Goal: Task Accomplishment & Management: Complete application form

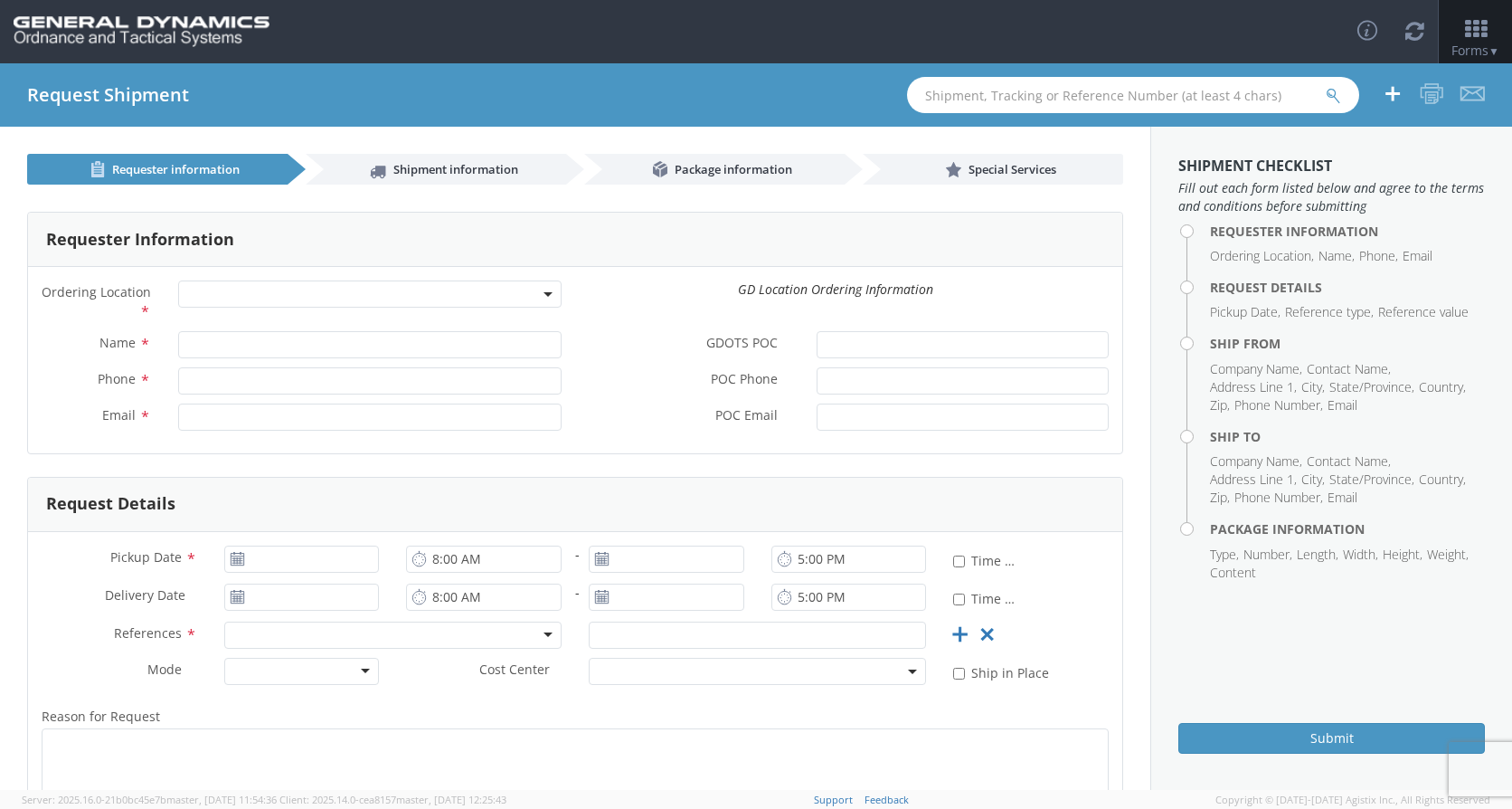
click at [547, 291] on span at bounding box center [549, 294] width 4 height 27
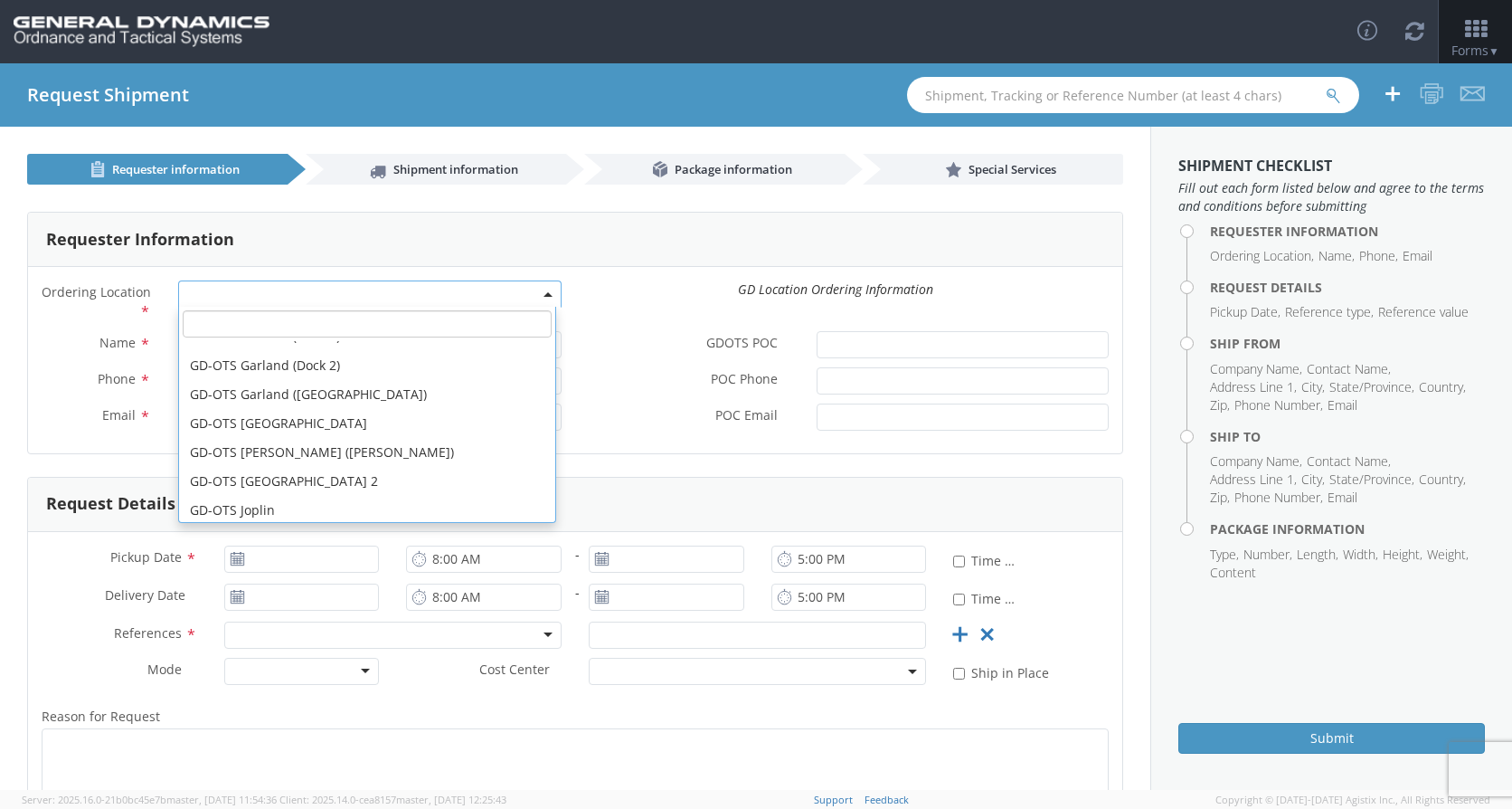
scroll to position [271, 0]
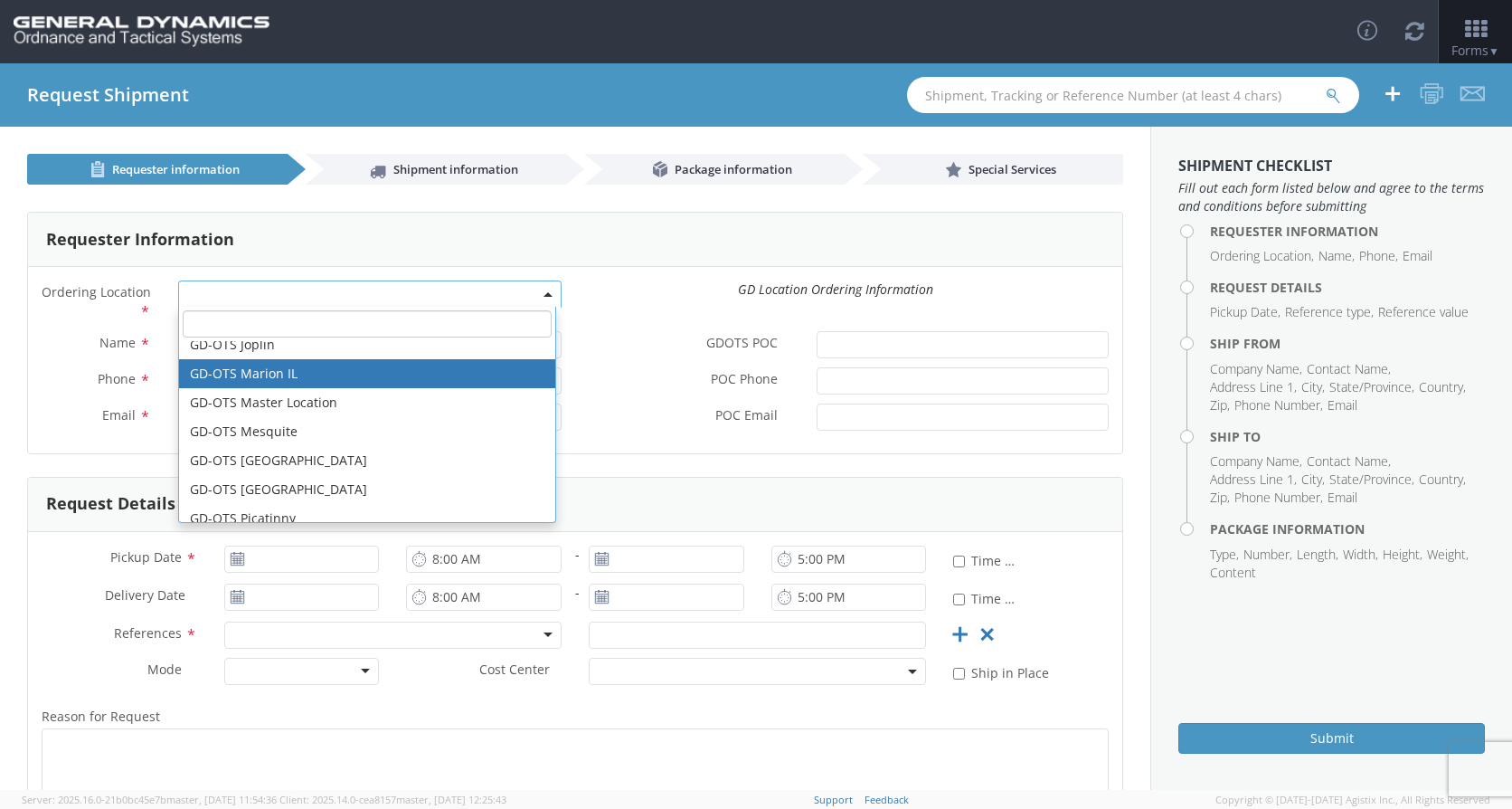
select select "313"
type input "[EMAIL_ADDRESS][DOMAIN_NAME]"
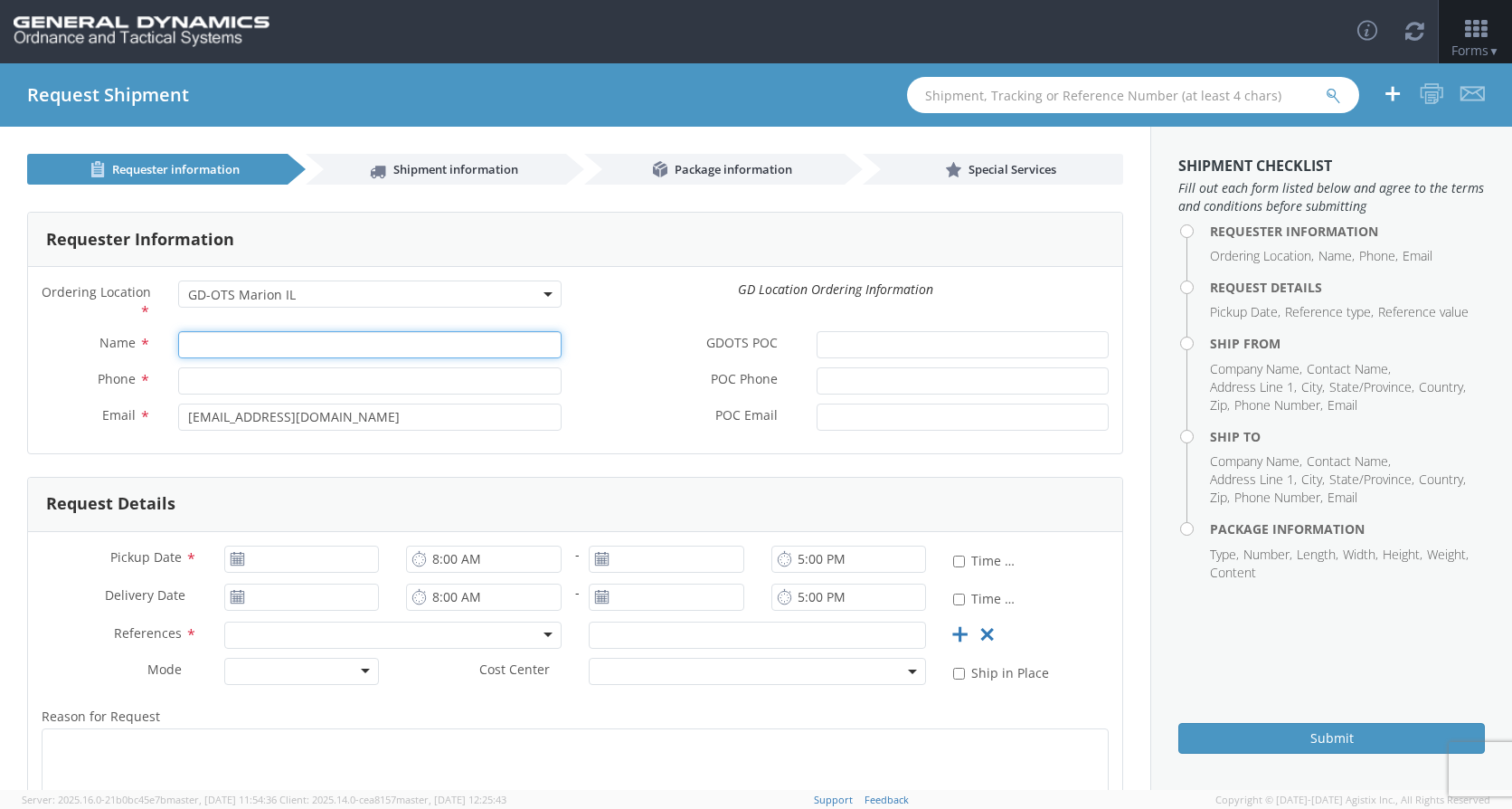
click at [246, 346] on input "Name *" at bounding box center [370, 345] width 384 height 27
type input "[PERSON_NAME]"
click at [228, 381] on input "Phone *" at bounding box center [370, 381] width 384 height 27
type input "[PHONE_NUMBER]"
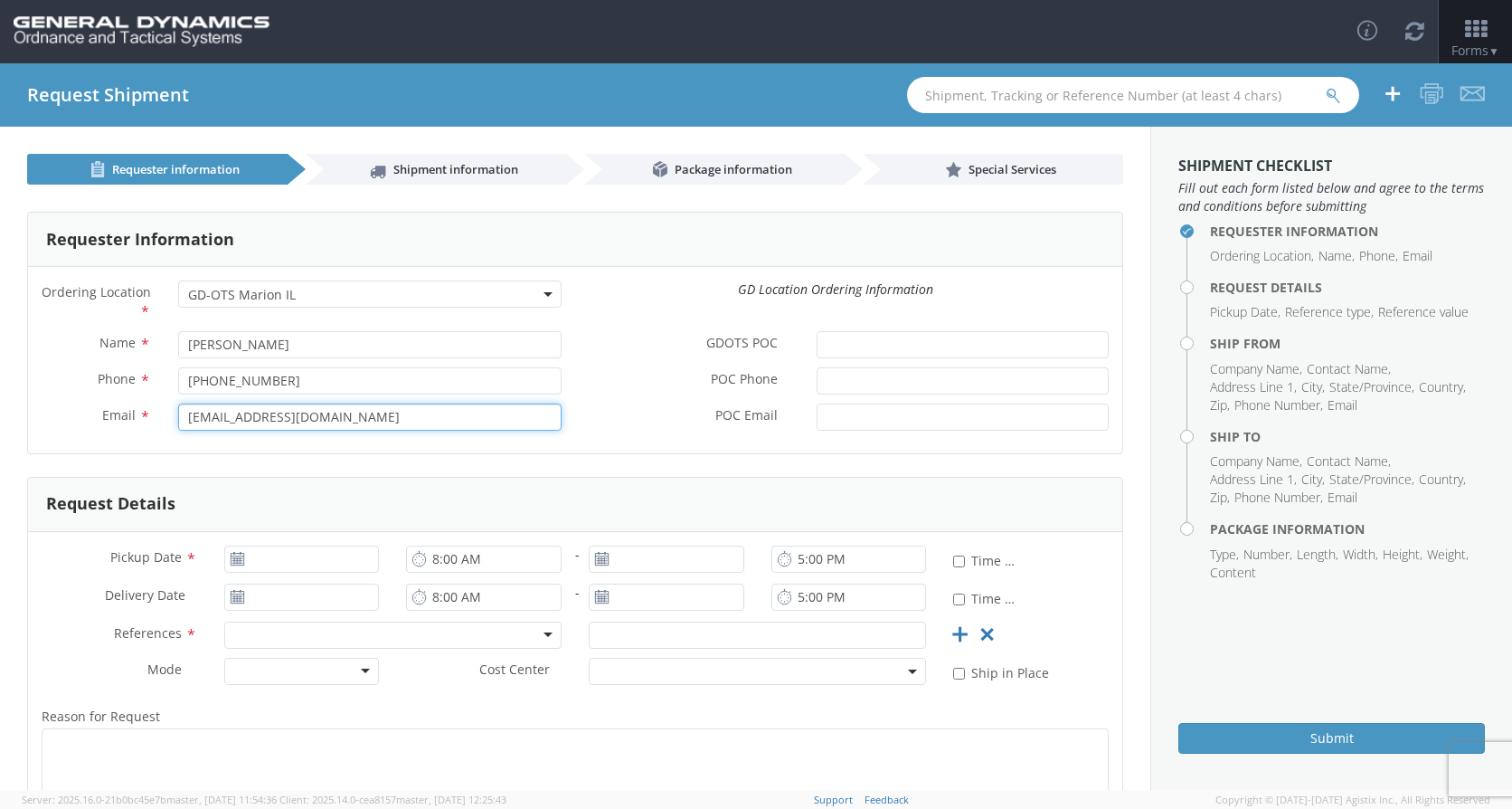
click at [338, 412] on input "[EMAIL_ADDRESS][DOMAIN_NAME]" at bounding box center [370, 417] width 384 height 27
drag, startPoint x: 338, startPoint y: 412, endPoint x: 338, endPoint y: 422, distance: 10.0
click at [338, 422] on input "[EMAIL_ADDRESS][DOMAIN_NAME]" at bounding box center [370, 417] width 384 height 27
type input "[PERSON_NAME][EMAIL_ADDRESS][DOMAIN_NAME]"
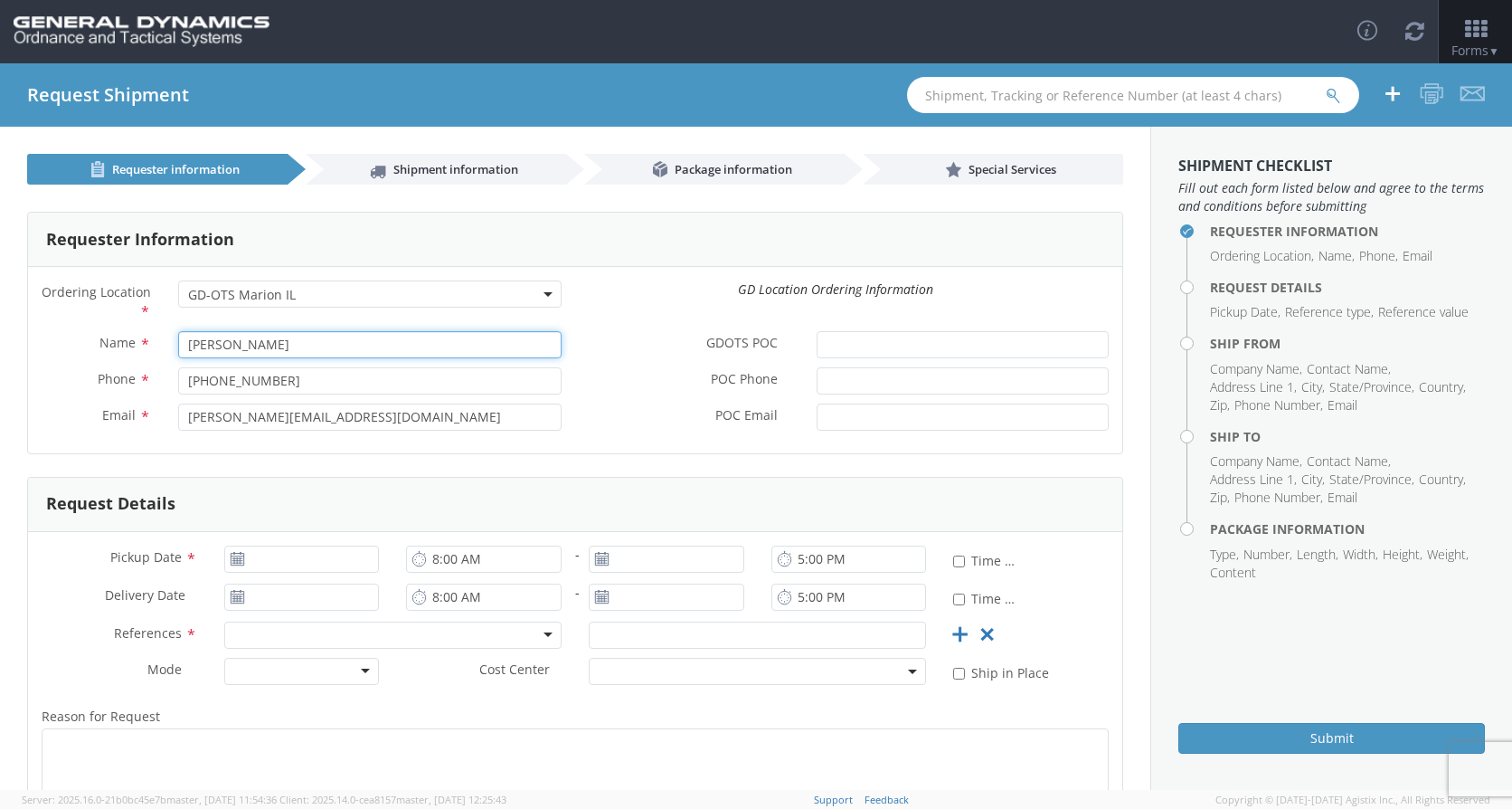
drag, startPoint x: 257, startPoint y: 340, endPoint x: 178, endPoint y: 340, distance: 79.0
click at [178, 340] on input "[PERSON_NAME]" at bounding box center [370, 345] width 384 height 27
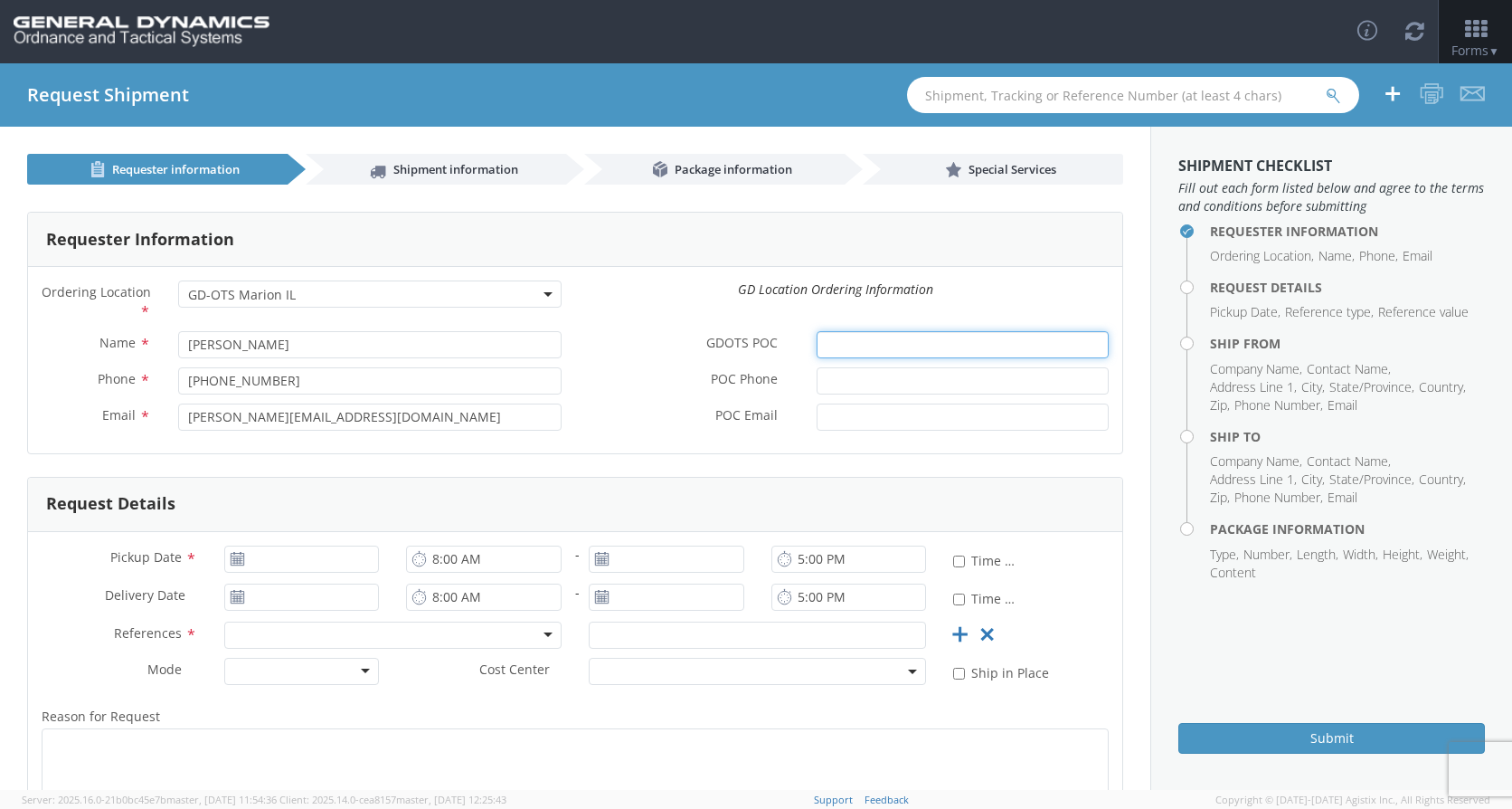
click at [854, 340] on input "GDOTS POC *" at bounding box center [963, 345] width 292 height 27
paste input "[PERSON_NAME]"
type input "[PERSON_NAME]"
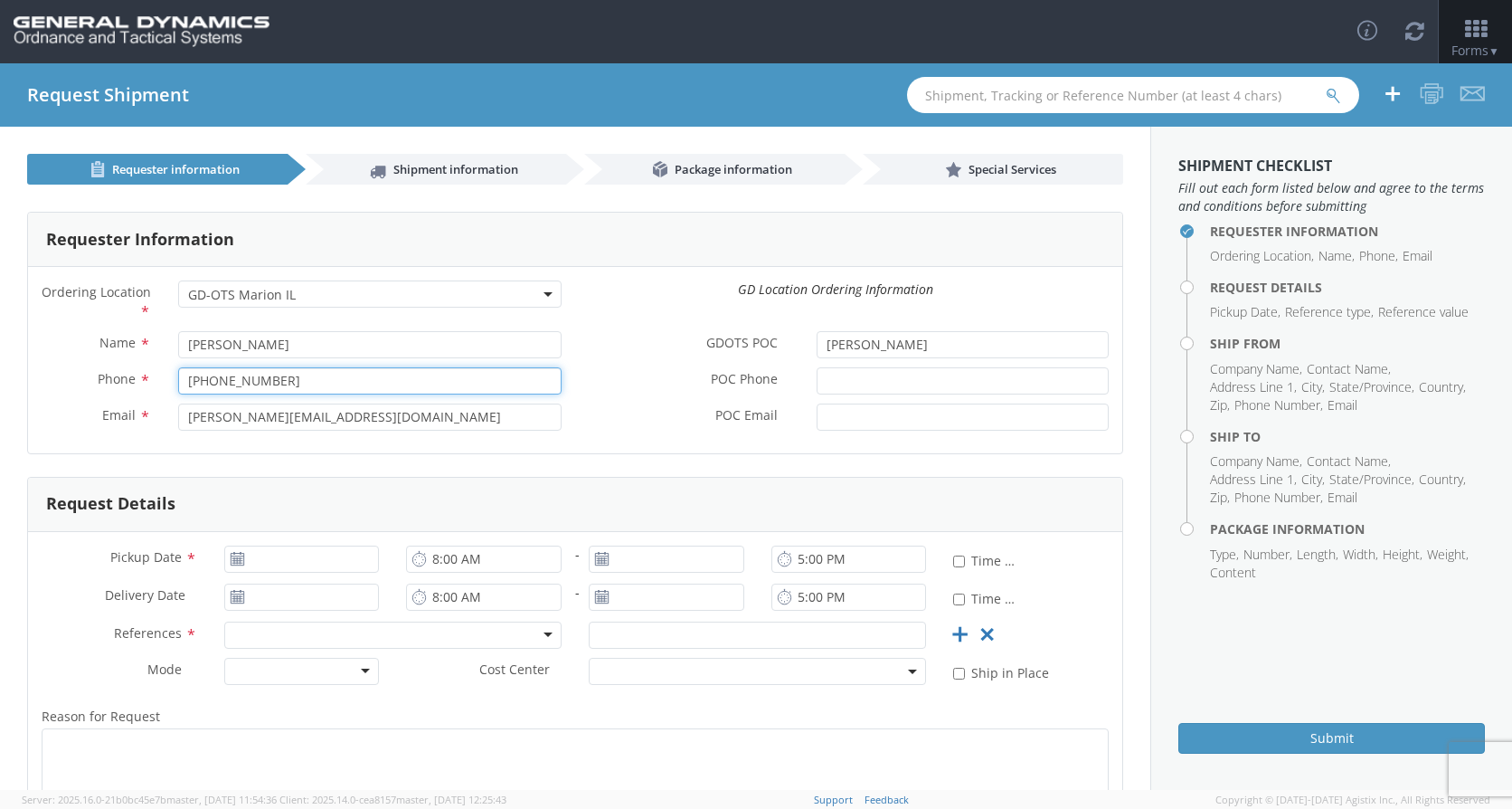
click at [267, 377] on input "[PHONE_NUMBER]" at bounding box center [370, 381] width 384 height 27
drag, startPoint x: 283, startPoint y: 377, endPoint x: 160, endPoint y: 370, distance: 123.2
click at [160, 370] on div "Phone * [PHONE_NUMBER]" at bounding box center [302, 381] width 547 height 27
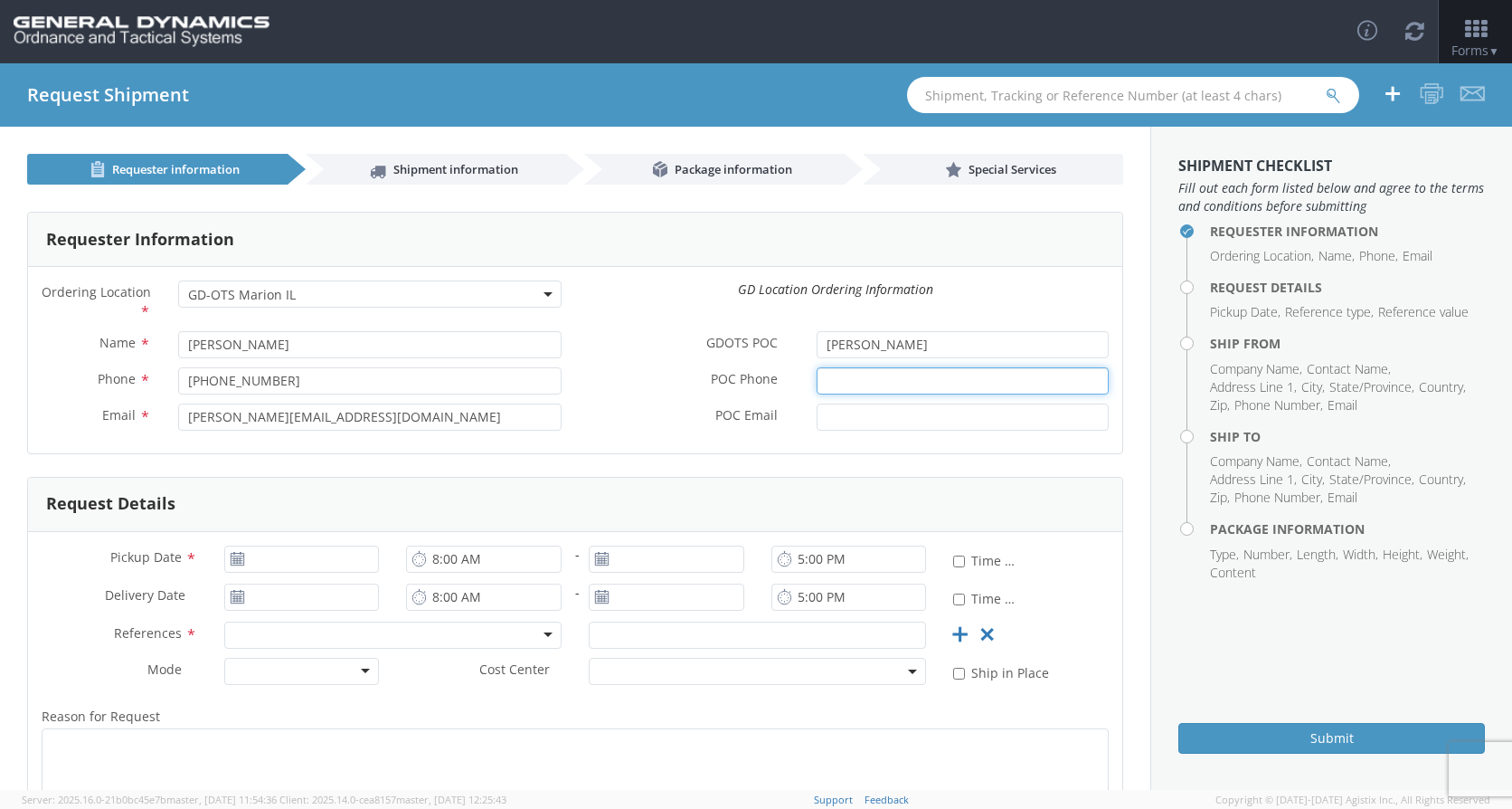
click at [831, 384] on input "POC Phone *" at bounding box center [963, 381] width 292 height 27
paste input "[PHONE_NUMBER]"
type input "[PHONE_NUMBER]"
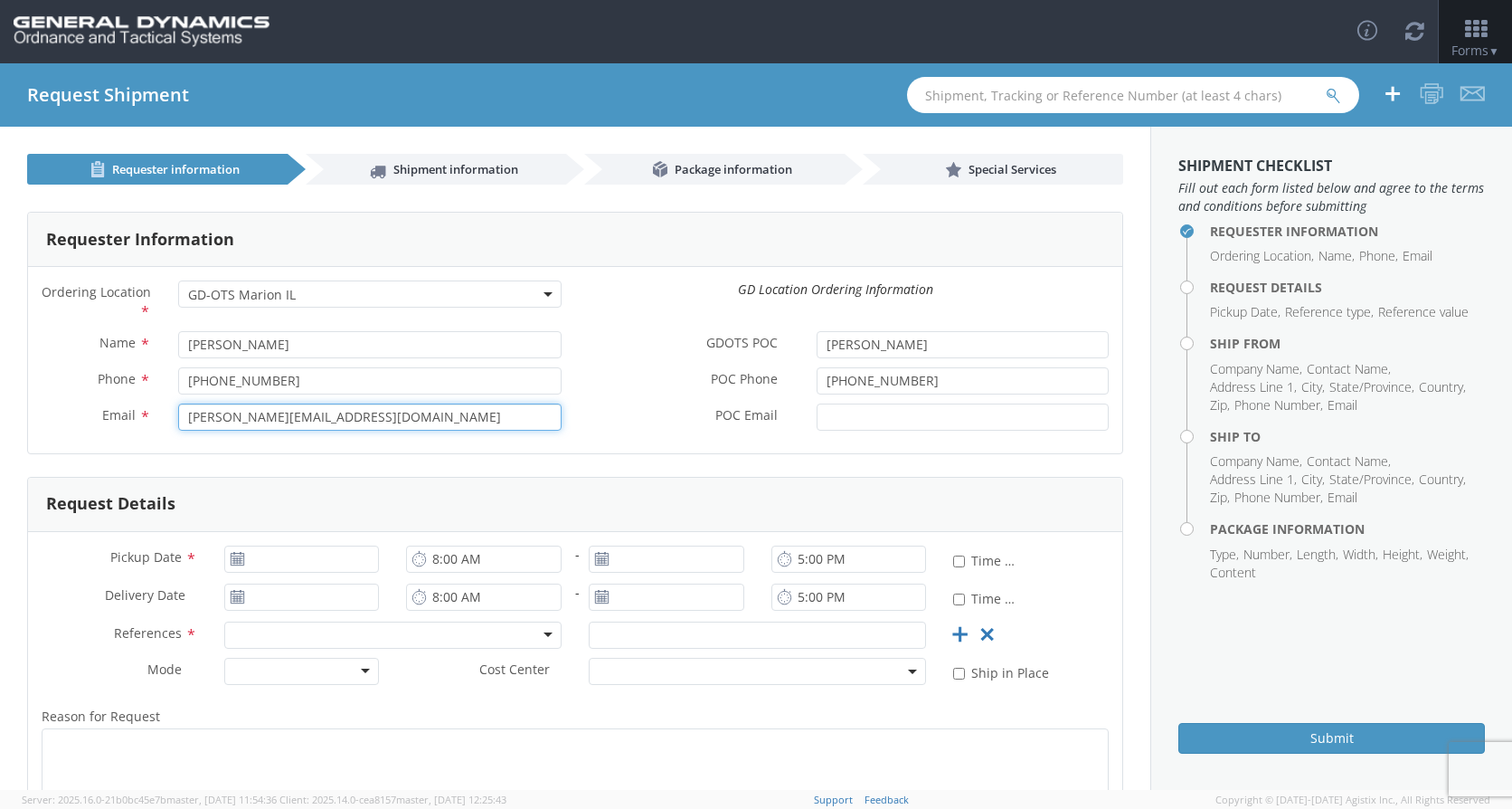
click at [416, 421] on input "[PERSON_NAME][EMAIL_ADDRESS][DOMAIN_NAME]" at bounding box center [370, 417] width 384 height 27
drag, startPoint x: 416, startPoint y: 421, endPoint x: 211, endPoint y: 422, distance: 205.0
click at [211, 422] on input "[PERSON_NAME][EMAIL_ADDRESS][DOMAIN_NAME]" at bounding box center [370, 417] width 384 height 27
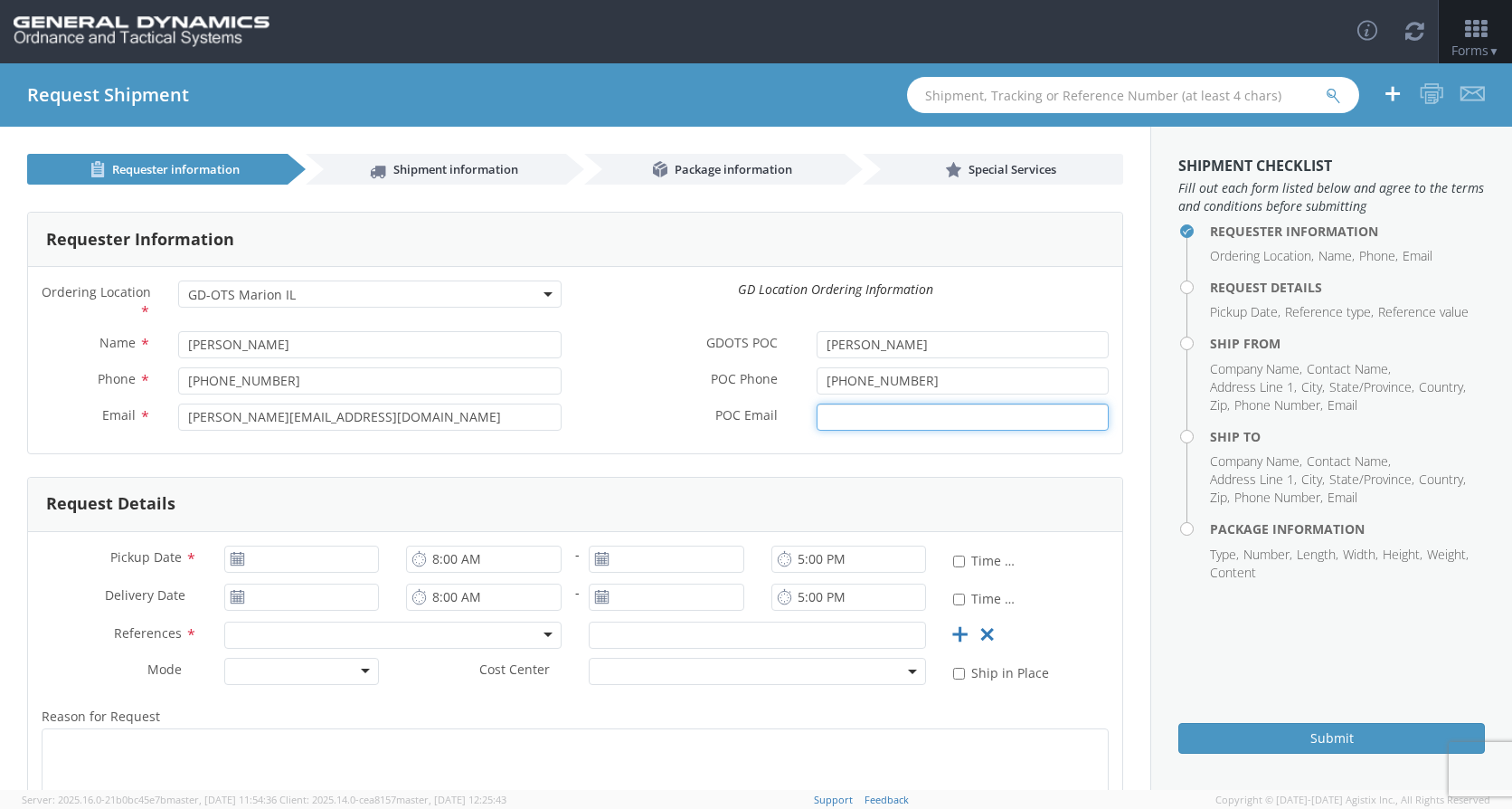
click at [849, 421] on input "POC Email *" at bounding box center [963, 417] width 292 height 27
paste input "[PERSON_NAME][EMAIL_ADDRESS][DOMAIN_NAME]"
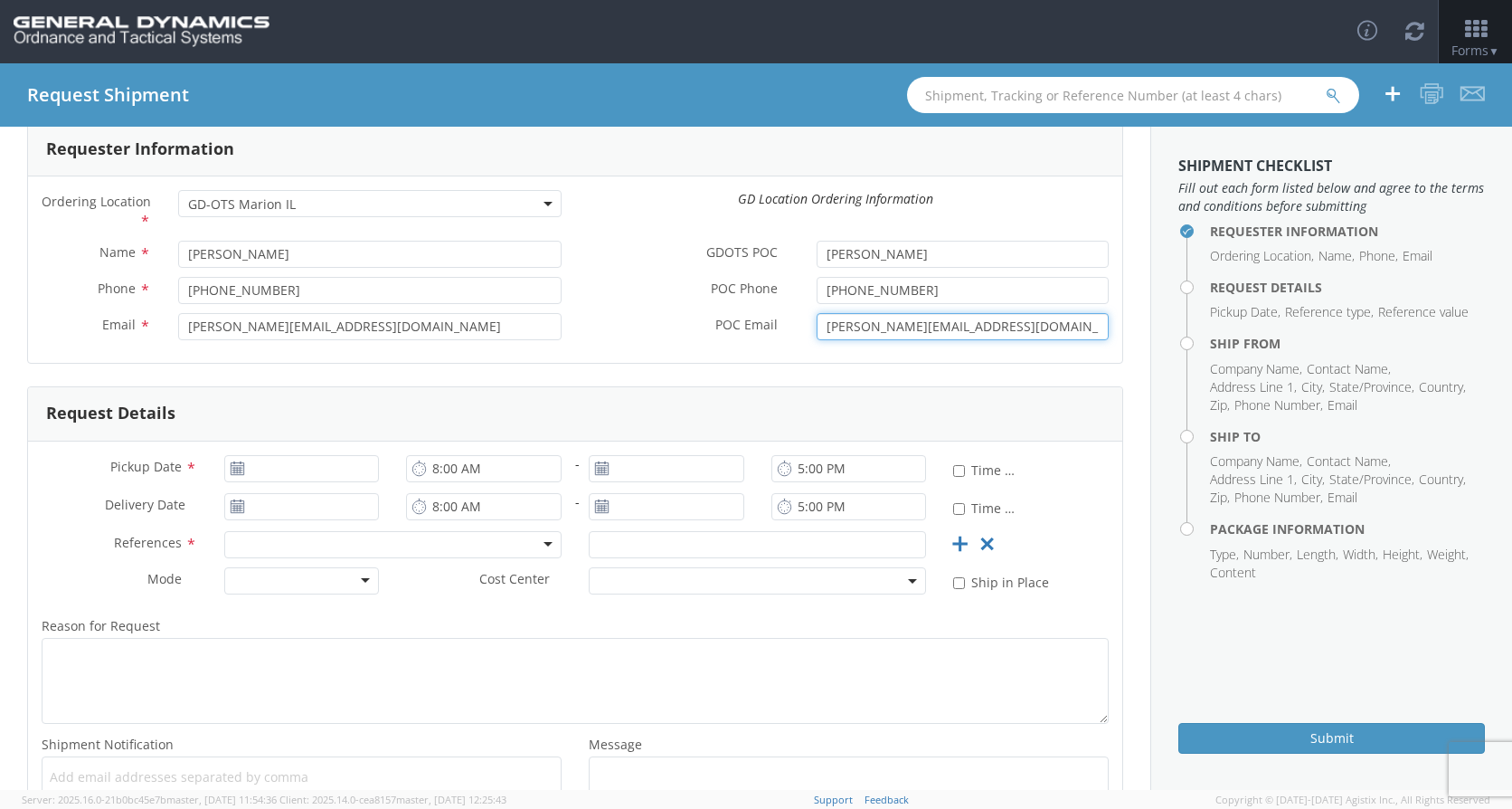
type input "[PERSON_NAME][EMAIL_ADDRESS][DOMAIN_NAME]"
click at [266, 471] on input "[DATE]" at bounding box center [302, 469] width 156 height 27
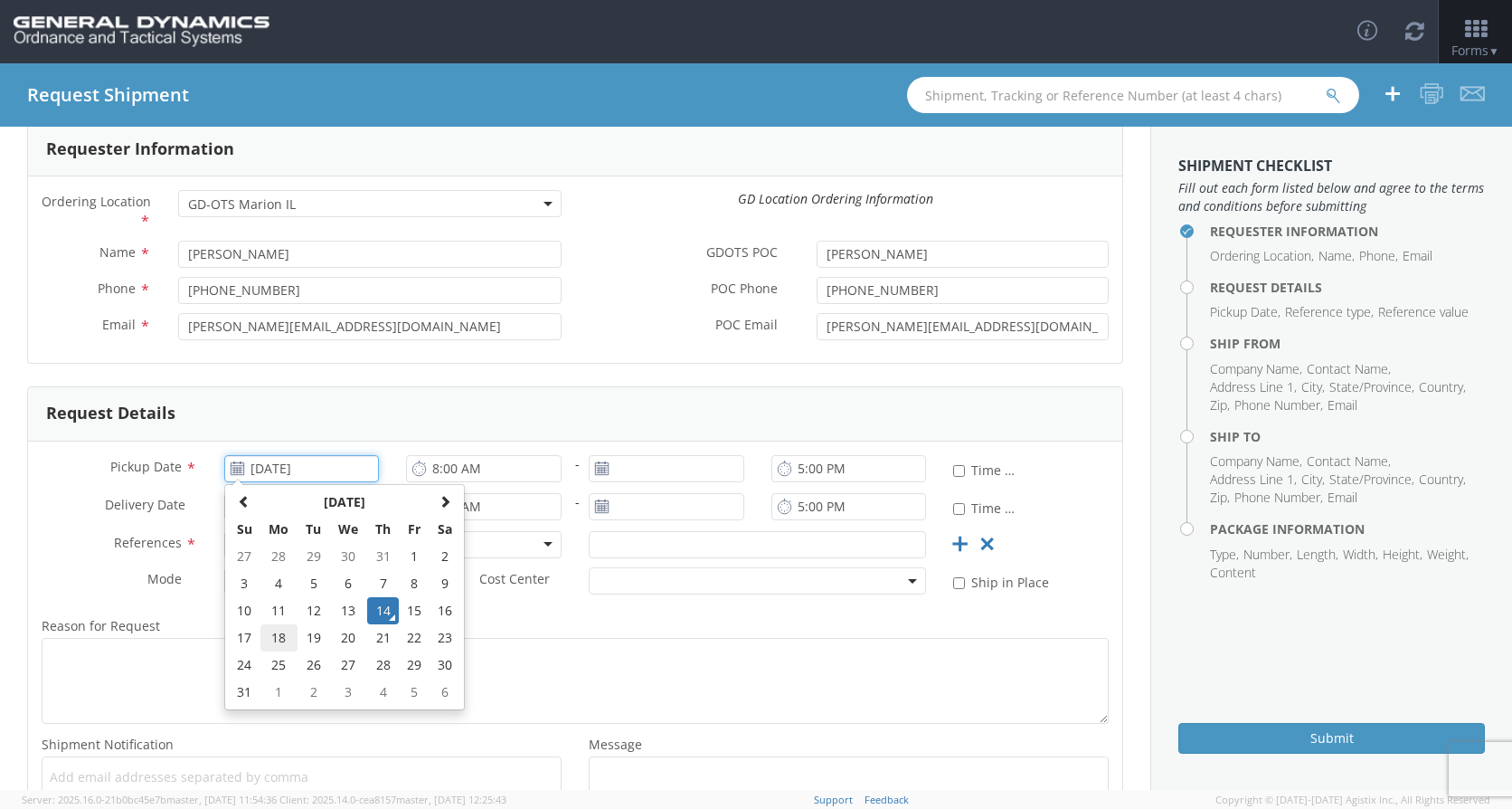
click at [285, 633] on td "18" at bounding box center [279, 638] width 38 height 27
type input "[DATE]"
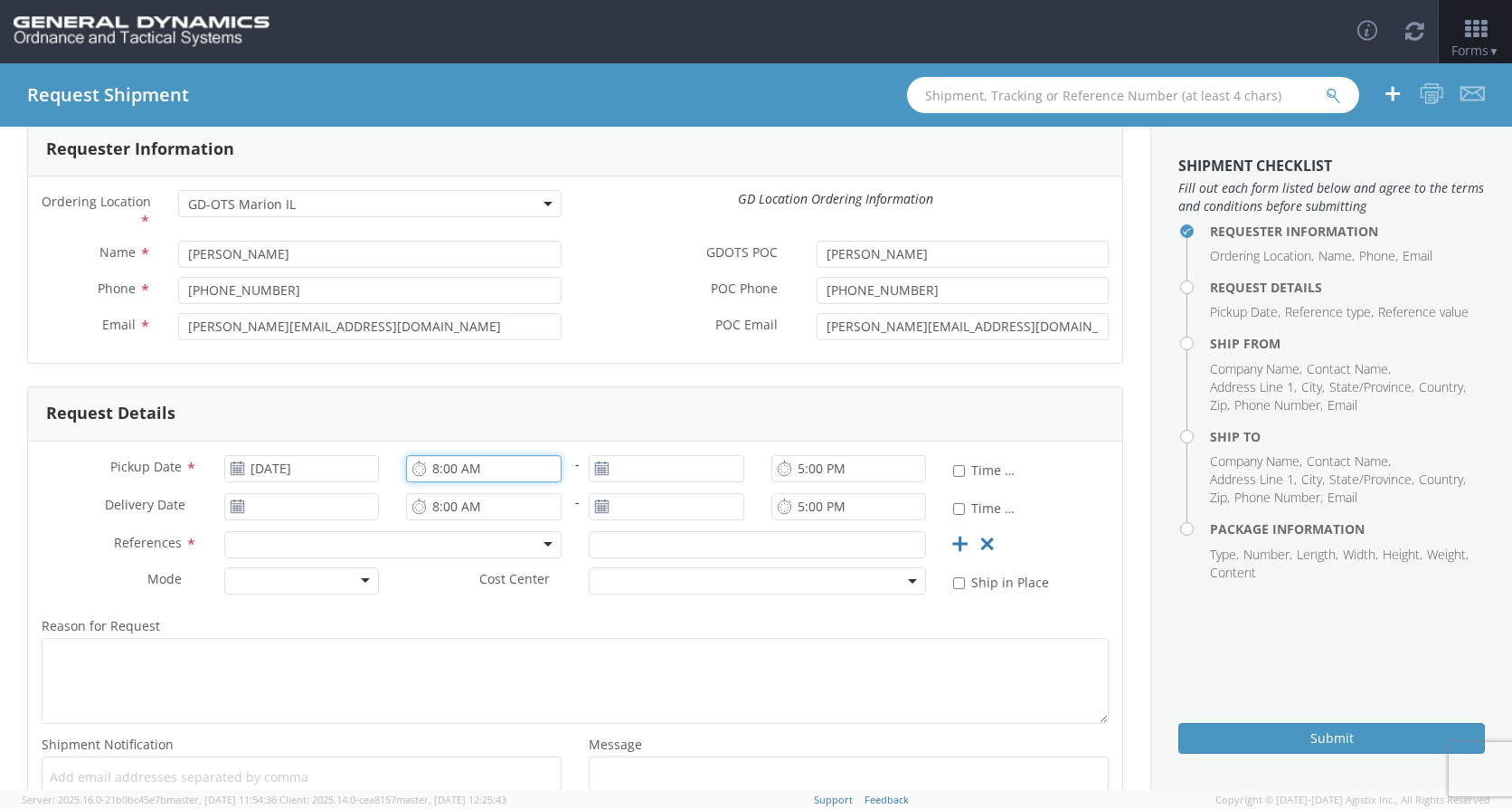
click at [434, 468] on input "8:00 AM" at bounding box center [484, 469] width 156 height 27
type input "7:00 AM"
click at [792, 468] on input "5:00 PM" at bounding box center [849, 469] width 156 height 27
type input "2:00 PM"
click at [792, 504] on input "5:00 PM" at bounding box center [849, 506] width 156 height 27
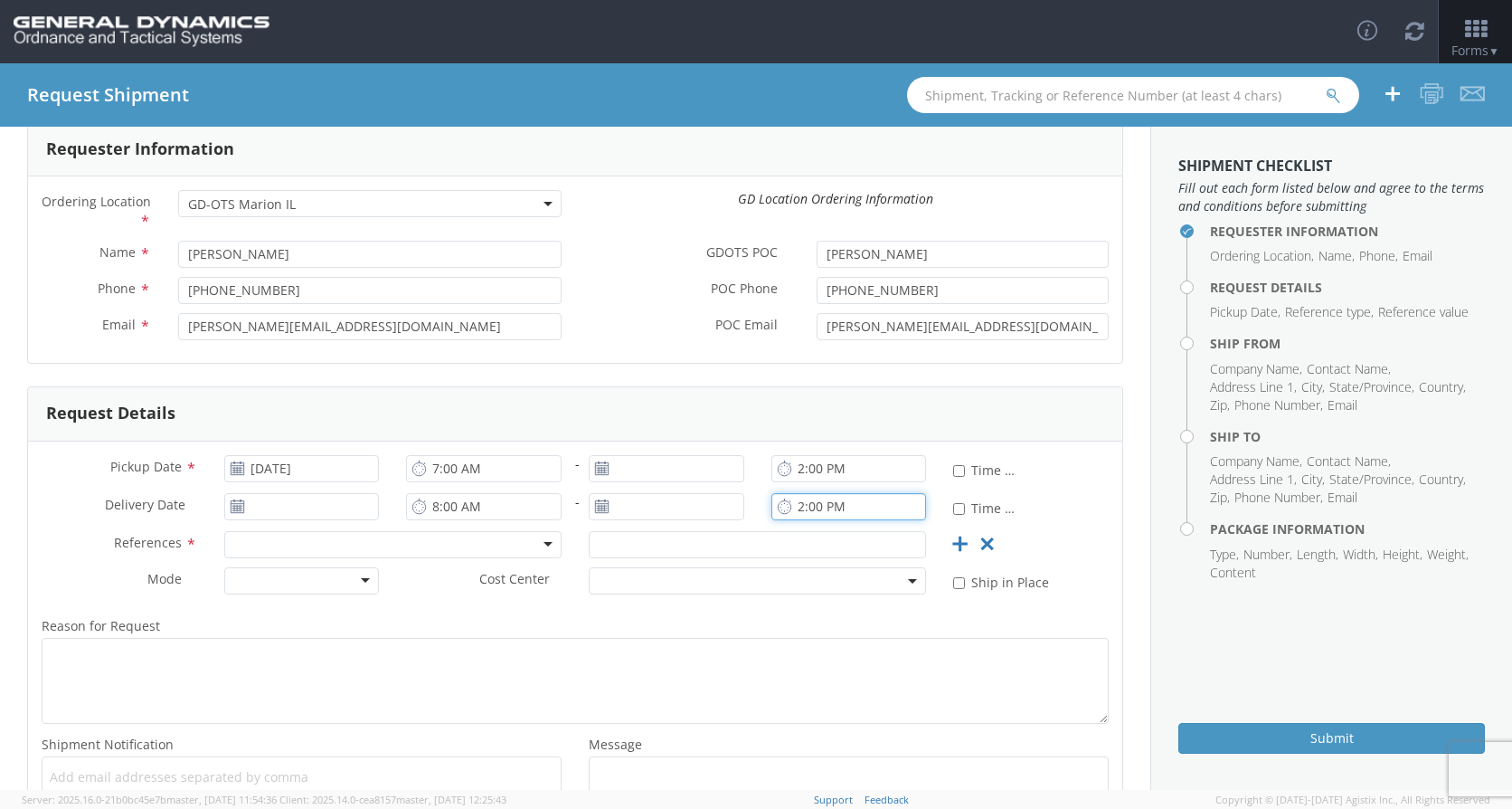
type input "2:00 PM"
click at [537, 544] on div at bounding box center [393, 545] width 338 height 27
click at [657, 539] on input "text" at bounding box center [757, 545] width 338 height 27
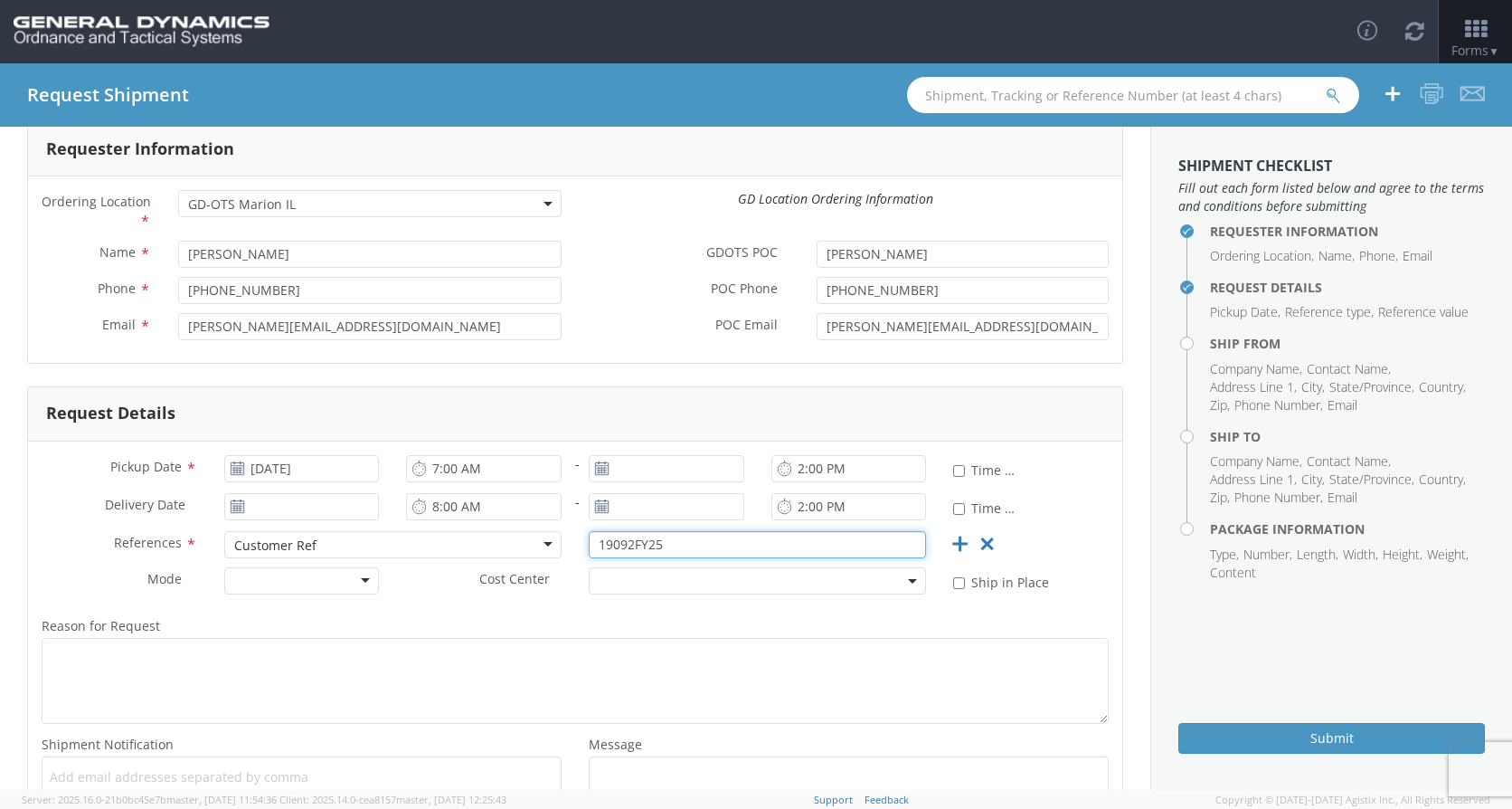
type input "19092FY25"
click at [349, 581] on div at bounding box center [302, 581] width 156 height 27
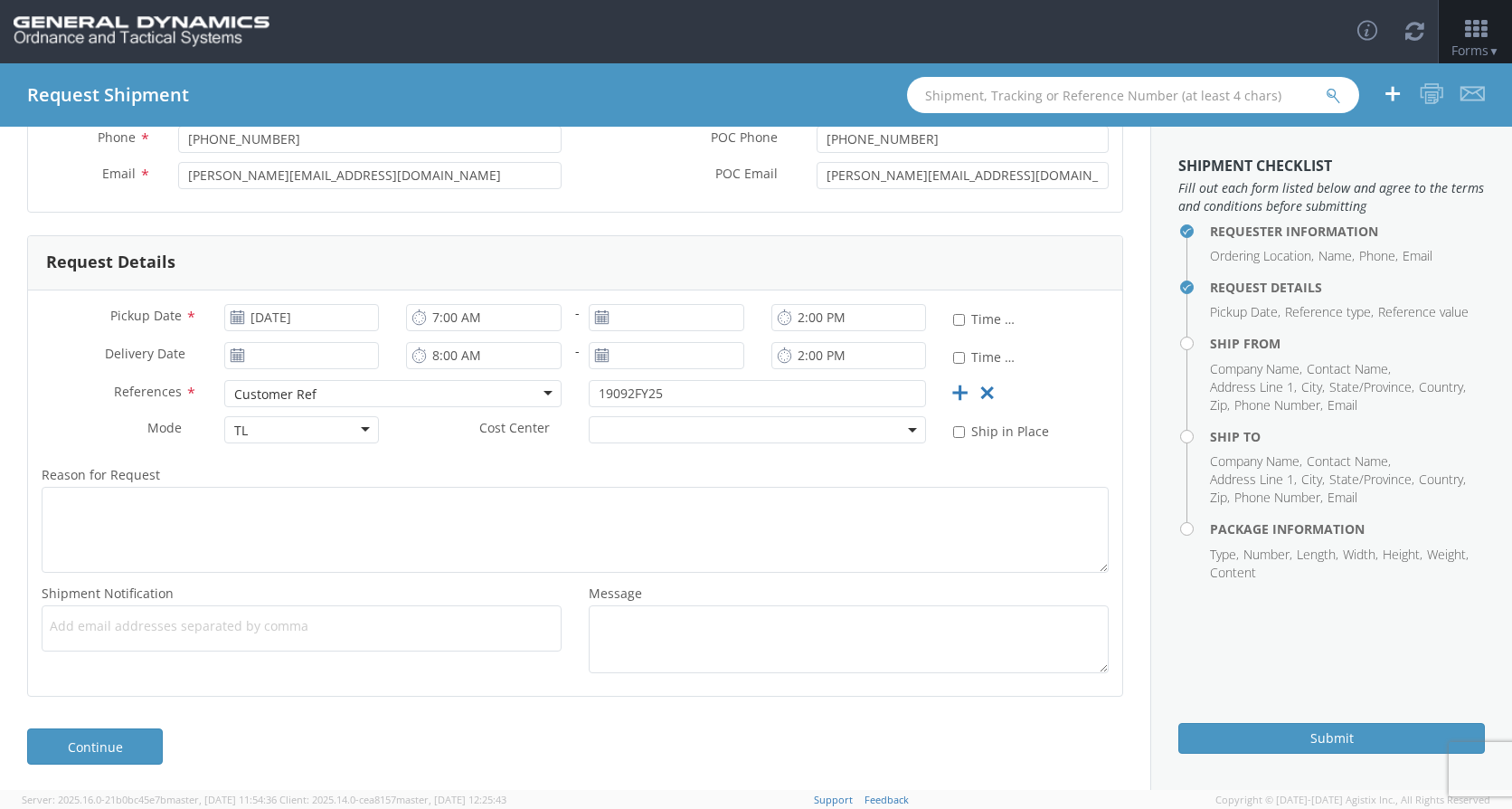
scroll to position [243, 0]
click at [324, 621] on span "Add email addresses separated by comma" at bounding box center [302, 624] width 504 height 18
type input "M"
type input "[EMAIL_ADDRESS][DOMAIN_NAME]"
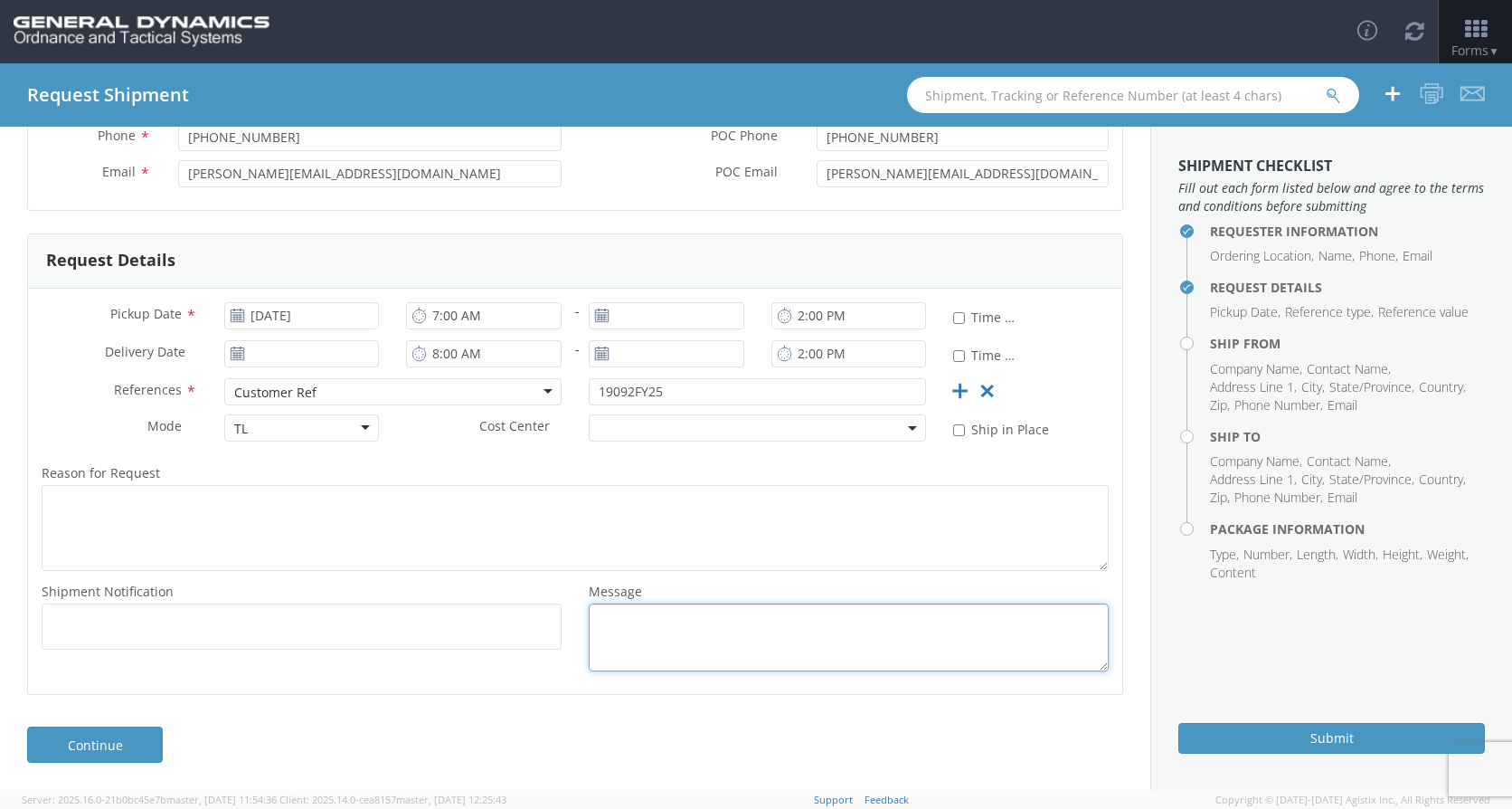
click at [678, 643] on textarea "Message *" at bounding box center [848, 637] width 520 height 68
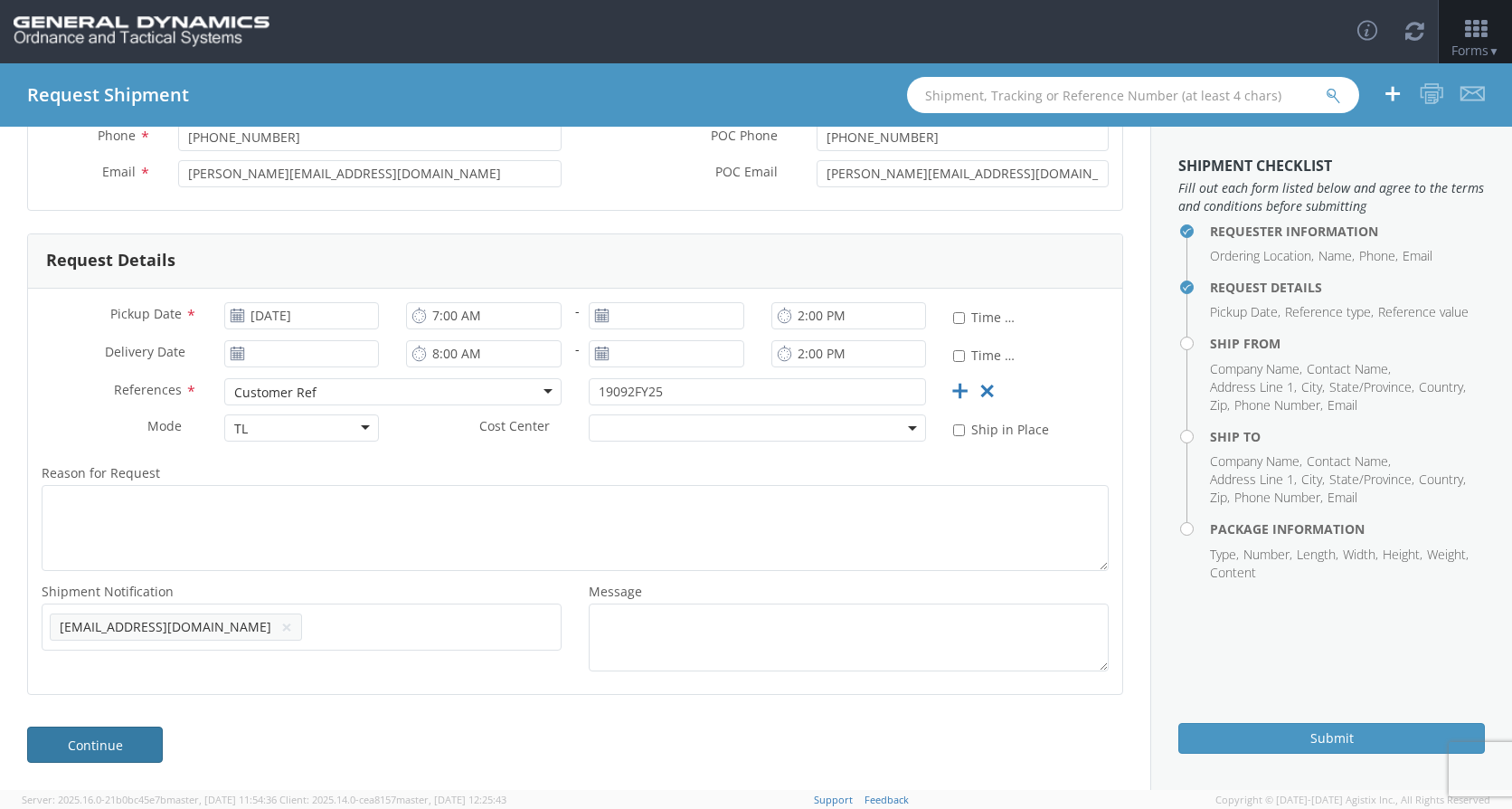
click at [143, 752] on link "Continue" at bounding box center [95, 744] width 136 height 36
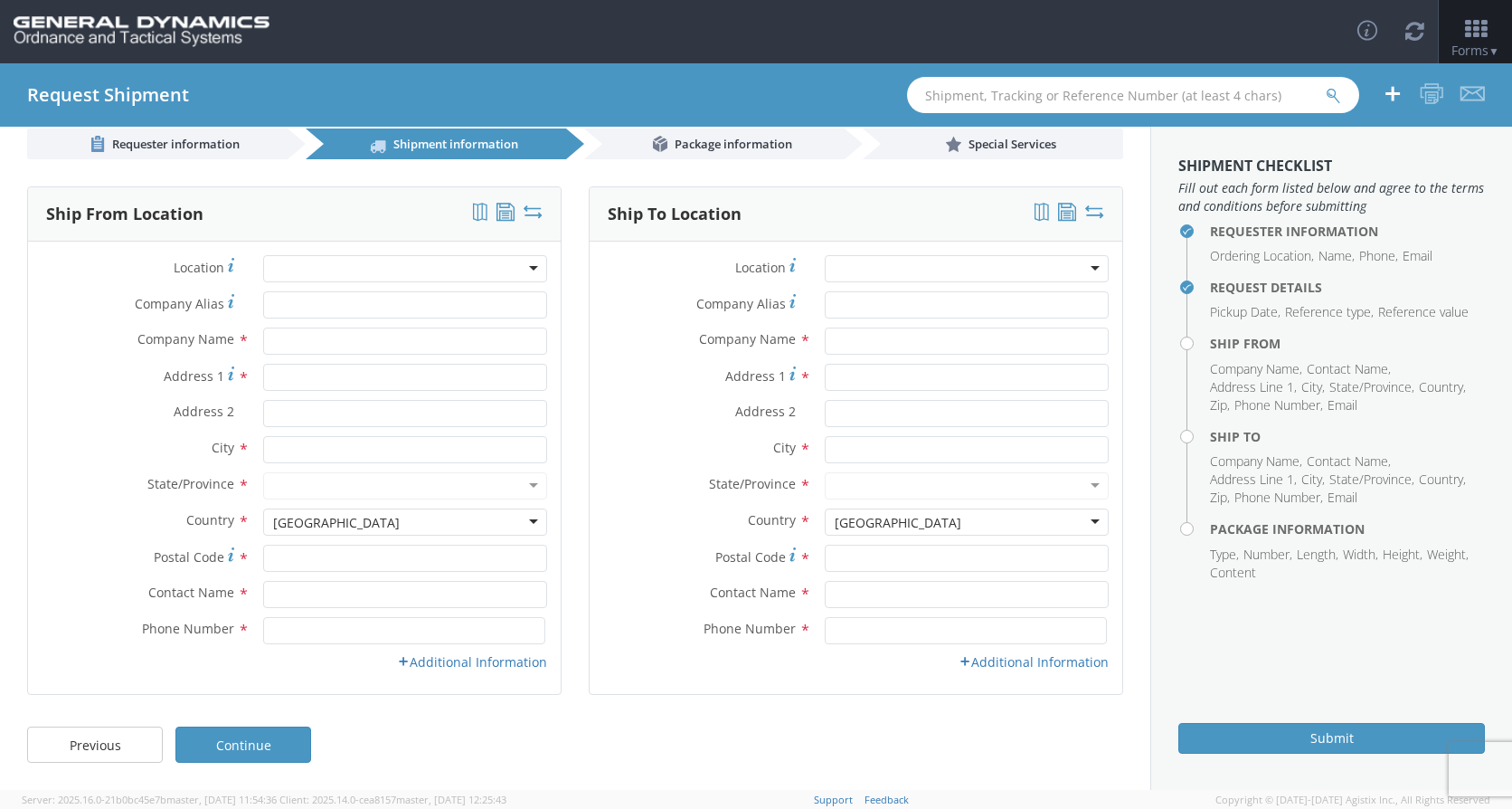
scroll to position [25, 0]
click at [292, 345] on input "text" at bounding box center [405, 341] width 284 height 27
type input "Armtec Defense Products CO."
click at [299, 384] on input "Address 1 *" at bounding box center [405, 377] width 284 height 27
type input "[STREET_ADDRESS]"
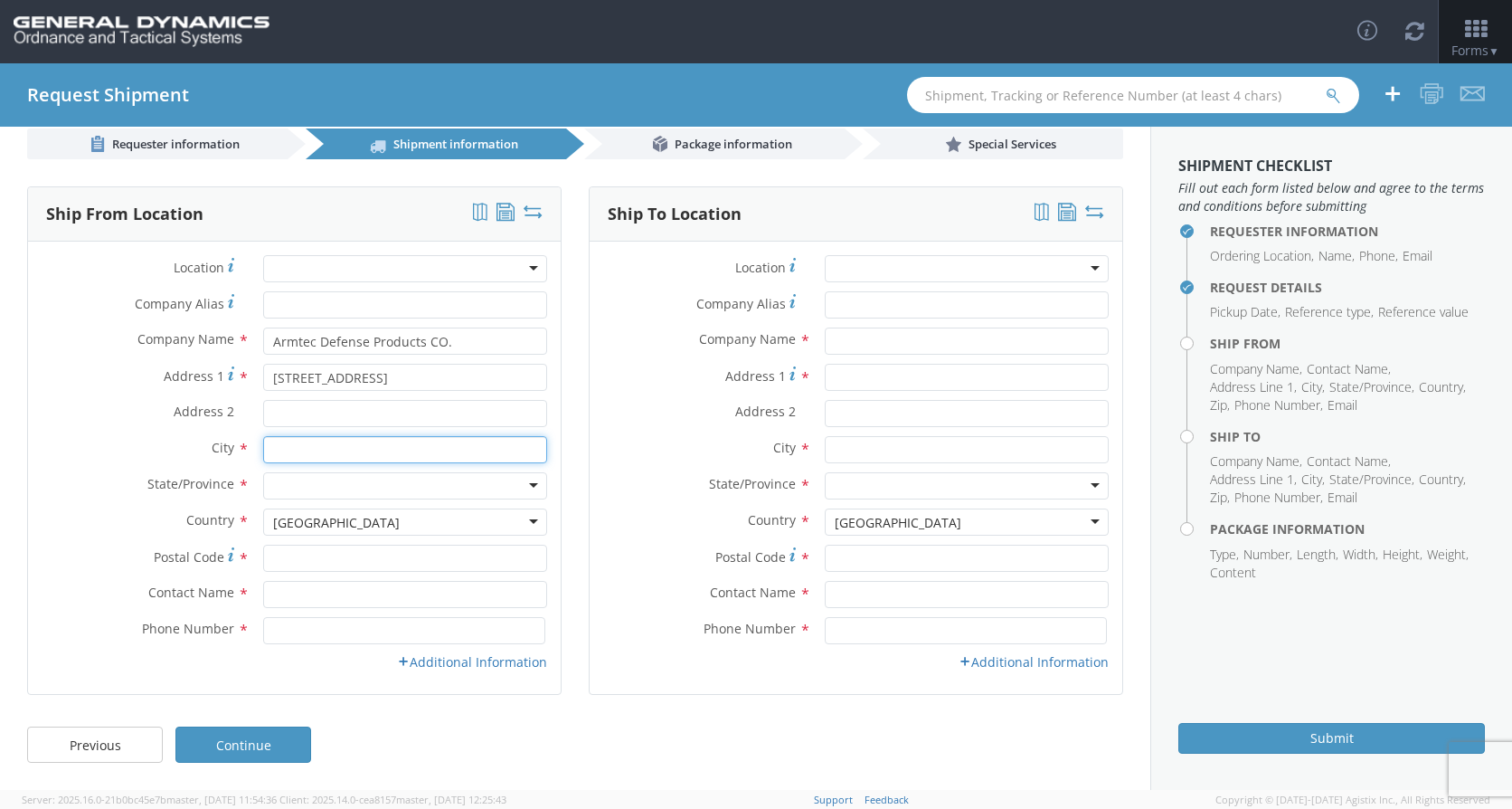
click at [296, 459] on input "text" at bounding box center [405, 450] width 284 height 27
type input "Coachella"
click at [496, 490] on div at bounding box center [405, 486] width 284 height 27
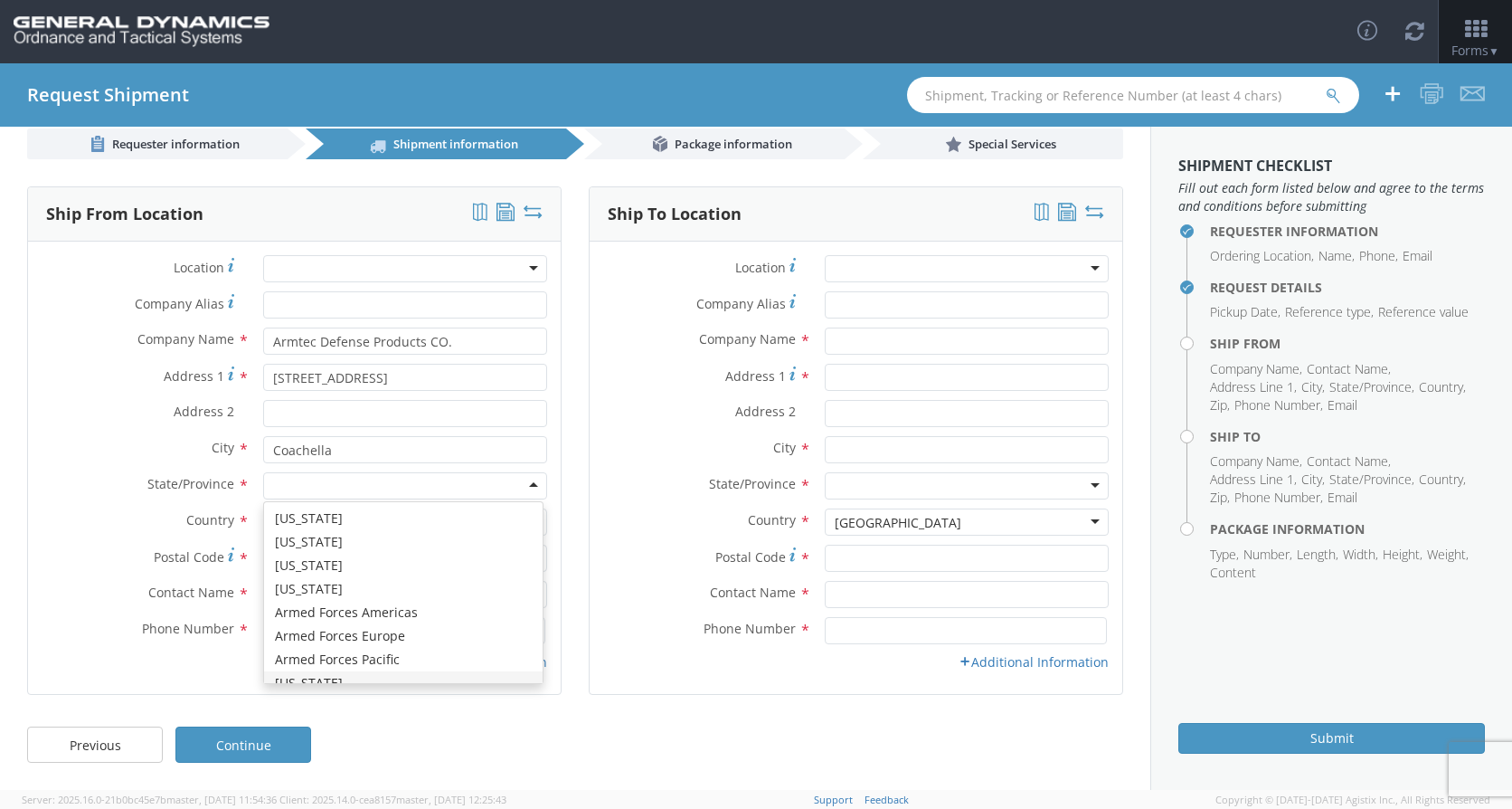
scroll to position [0, 0]
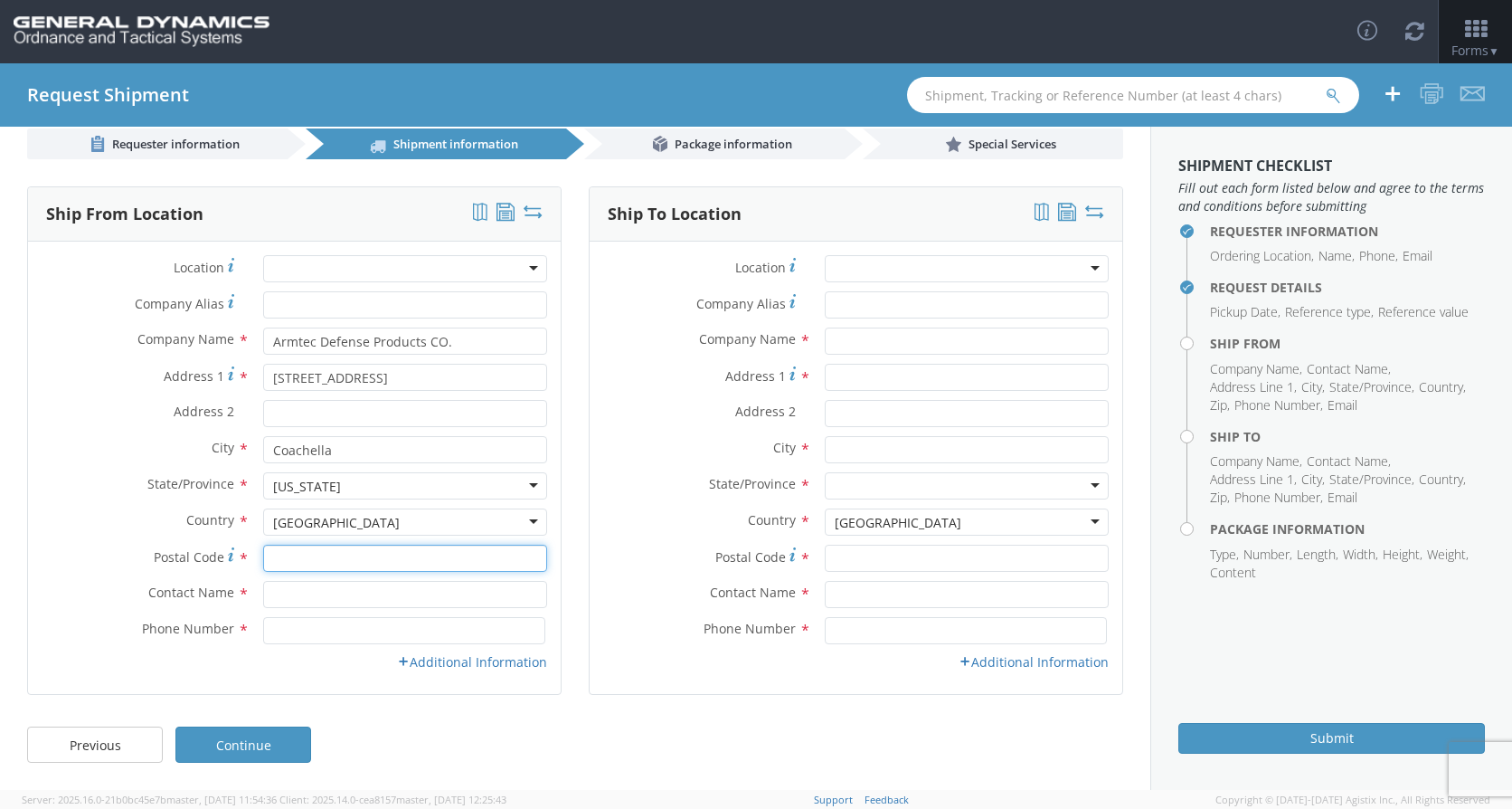
click at [338, 559] on input "Postal Code *" at bounding box center [405, 558] width 284 height 27
type input "92236"
click at [279, 595] on input "text" at bounding box center [405, 595] width 284 height 27
type input "[PERSON_NAME]"
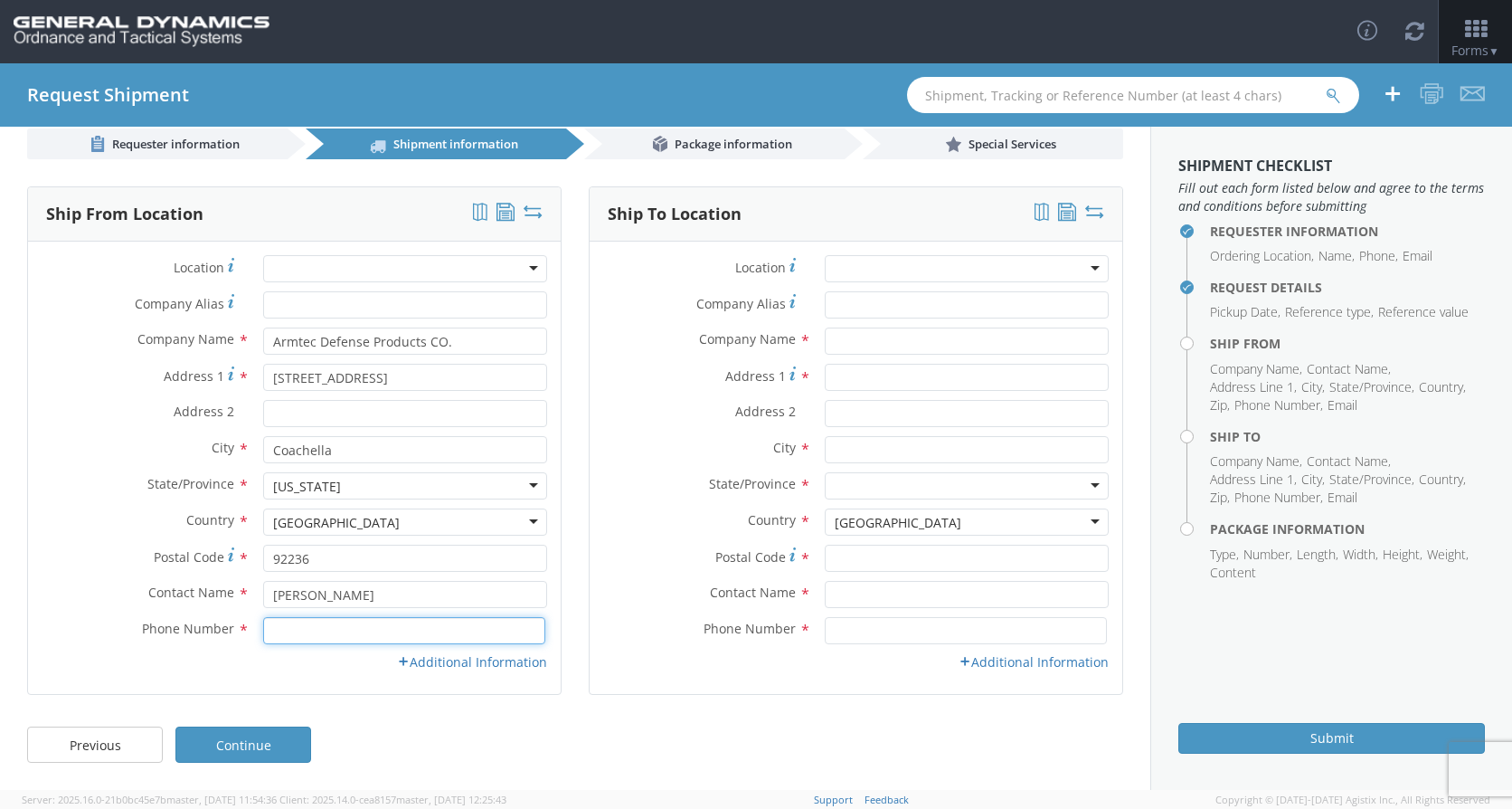
click at [301, 633] on input at bounding box center [404, 631] width 282 height 27
type input "[PHONE_NUMBER]"
click at [461, 667] on link "Additional Information" at bounding box center [472, 662] width 150 height 18
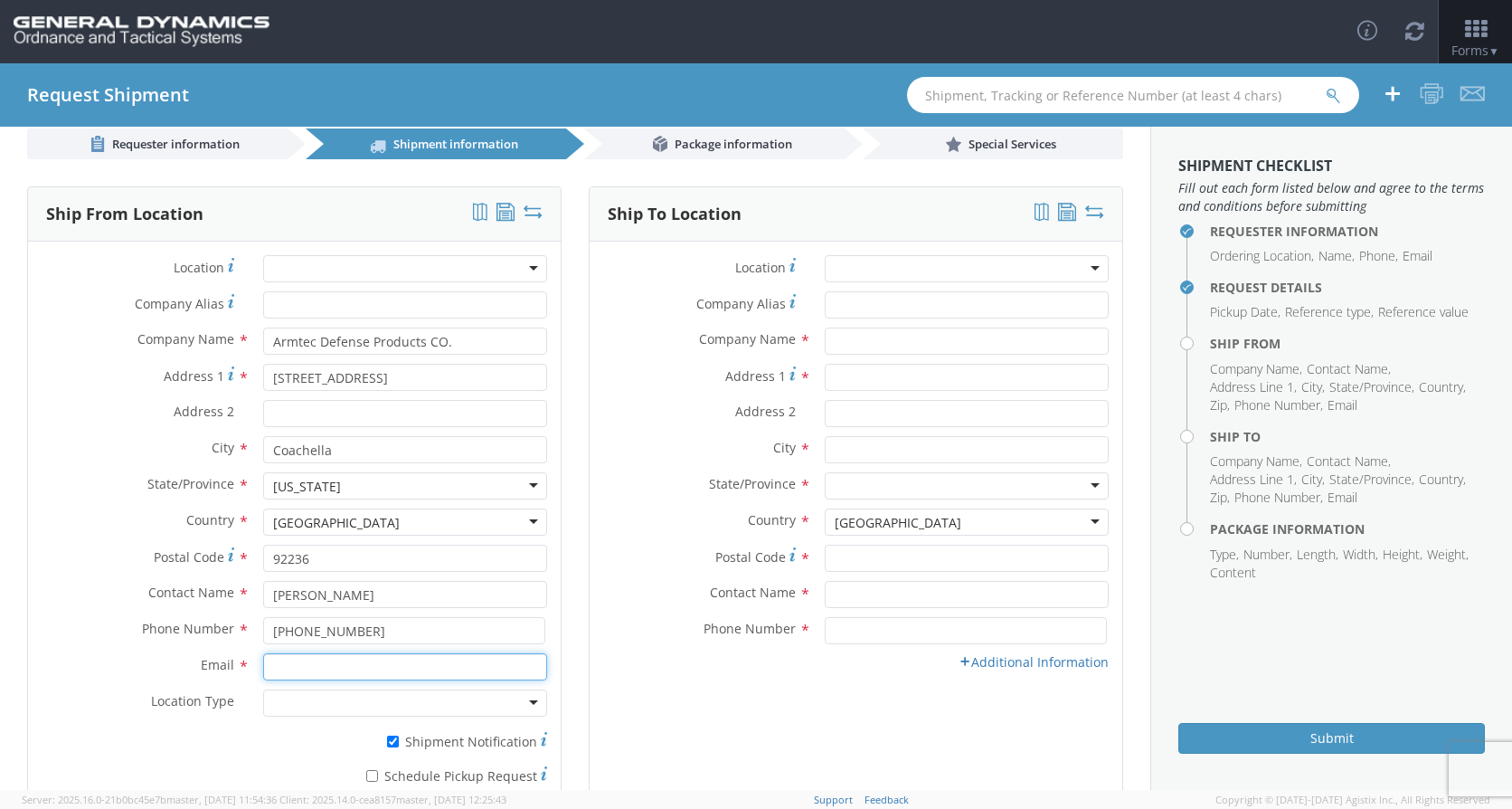
click at [367, 661] on input "Email *" at bounding box center [405, 667] width 284 height 27
type input "[PERSON_NAME][EMAIL_ADDRESS][PERSON_NAME][DOMAIN_NAME]"
click at [408, 712] on div at bounding box center [405, 703] width 284 height 27
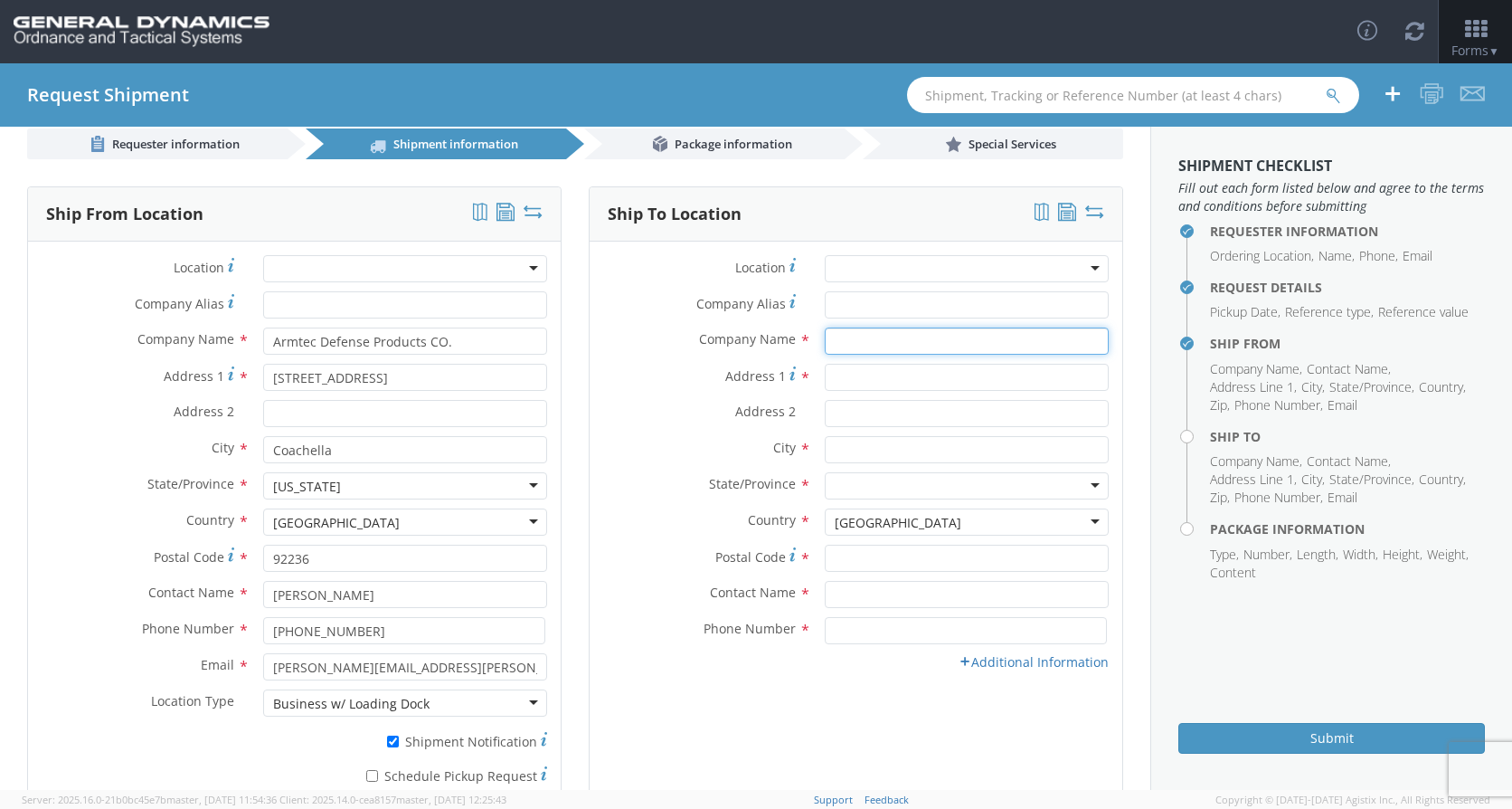
click at [846, 341] on input "text" at bounding box center [967, 341] width 284 height 27
type input "General Dynamics-OTS"
click at [846, 366] on input "Address 1 *" at bounding box center [967, 377] width 284 height 27
type input "[STREET_ADDRESS][PERSON_NAME]"
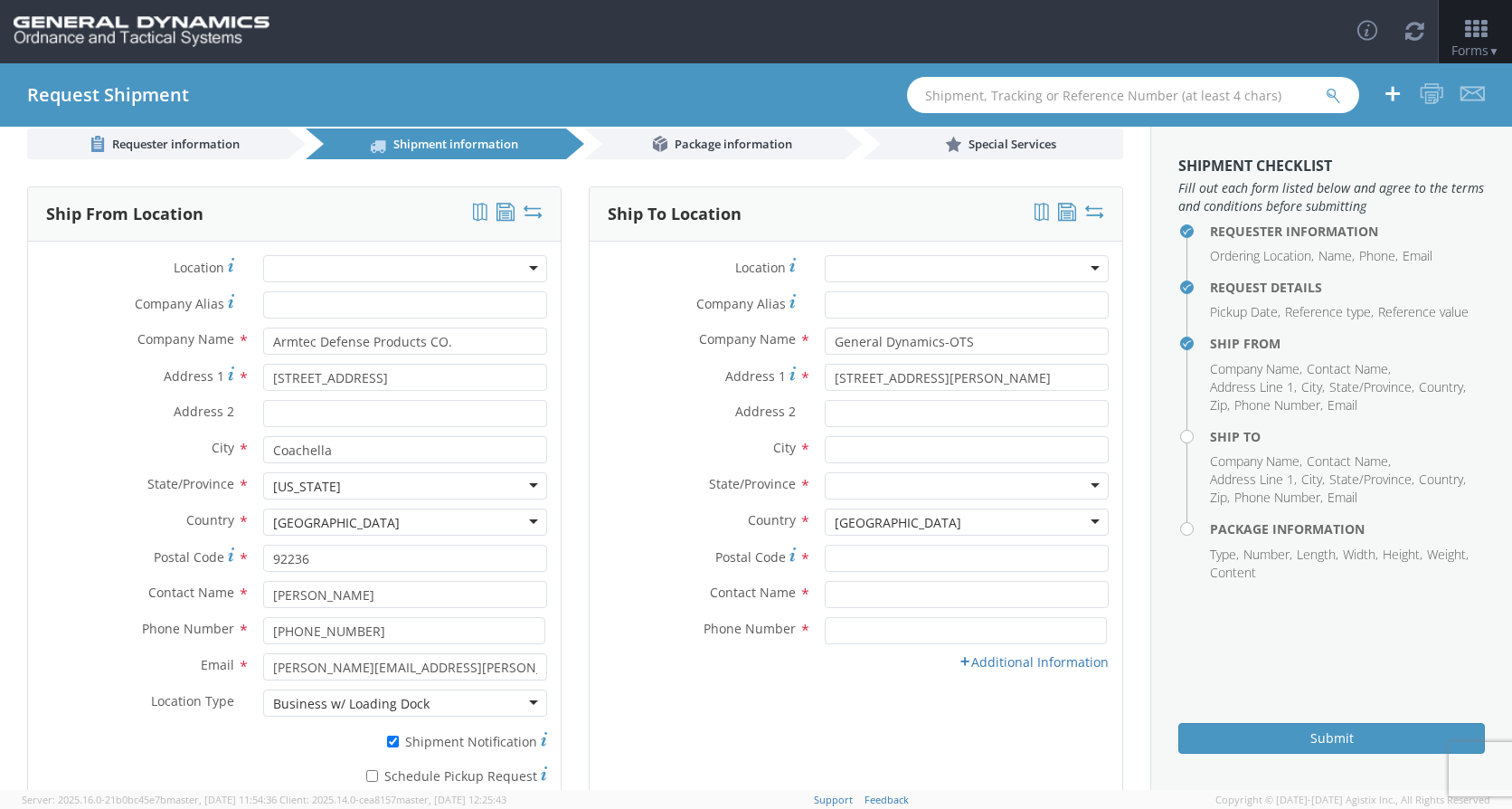
click at [852, 466] on div "City *" at bounding box center [856, 453] width 533 height 36
click at [861, 455] on input "text" at bounding box center [967, 450] width 284 height 27
type input "[PERSON_NAME]"
click at [858, 492] on div at bounding box center [967, 486] width 284 height 27
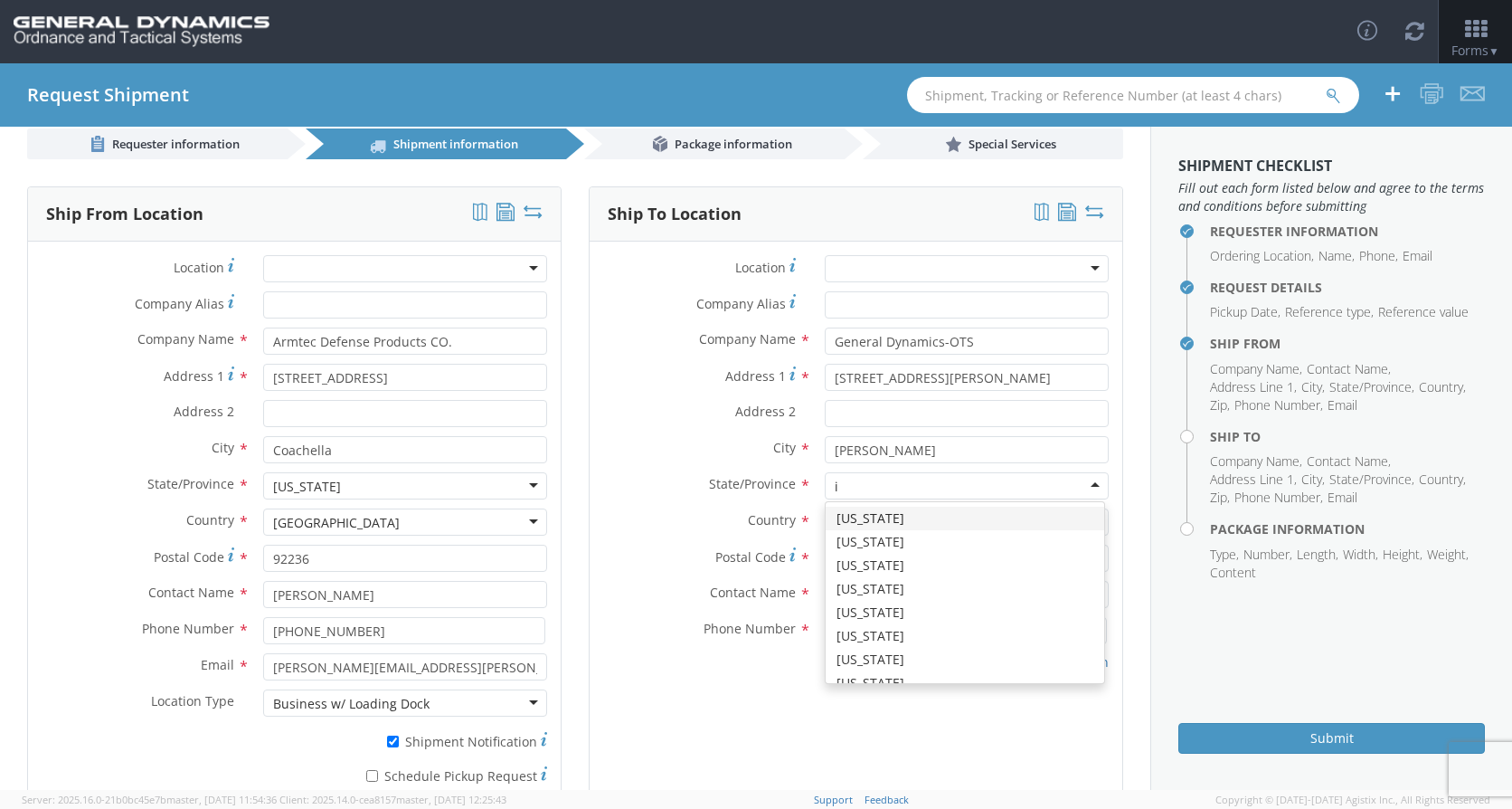
type input "il"
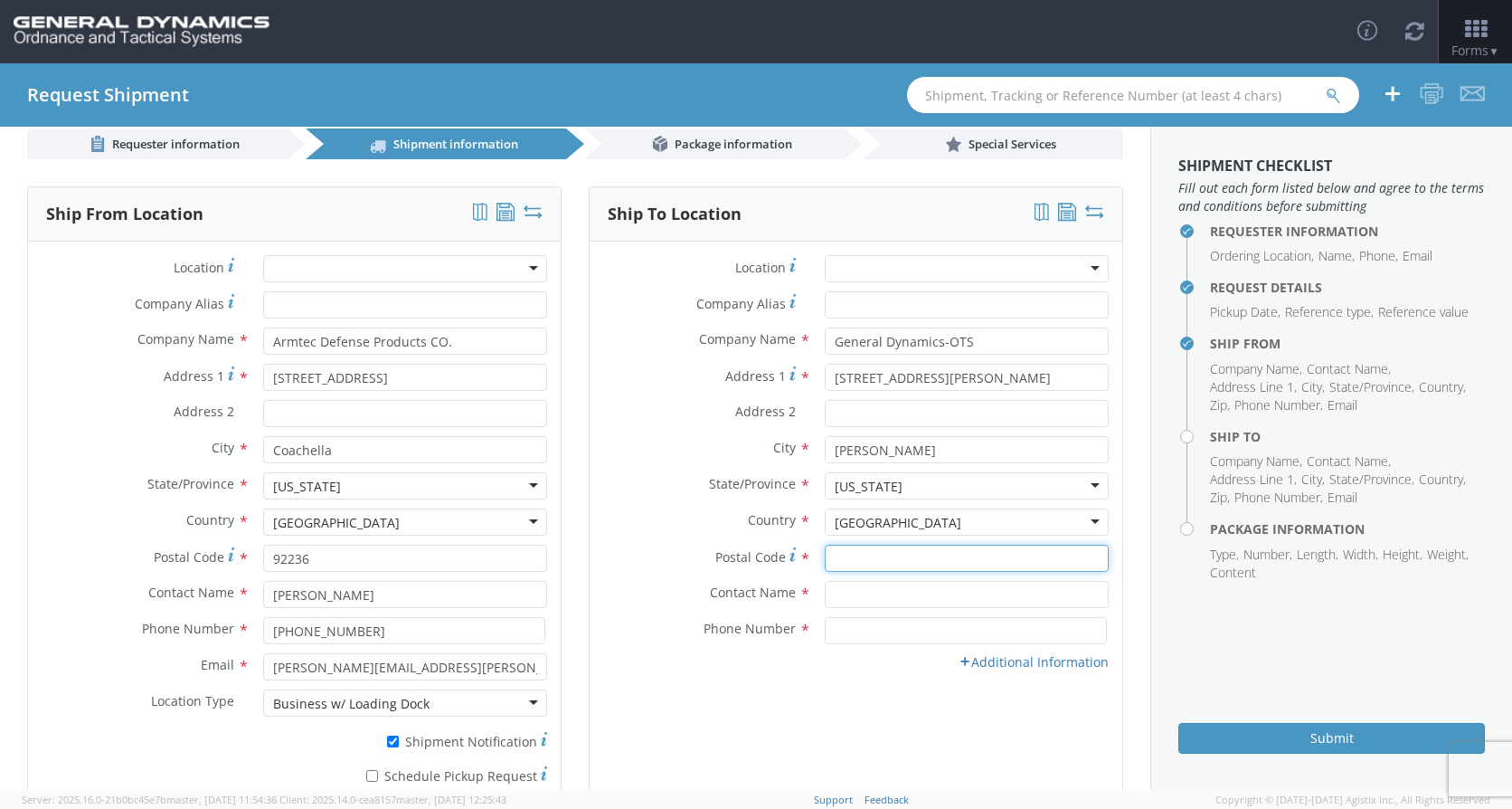
click at [862, 559] on input "Postal Code *" at bounding box center [967, 558] width 284 height 27
type input "62959"
click at [908, 592] on input "text" at bounding box center [967, 595] width 284 height 27
type input "[PERSON_NAME]"
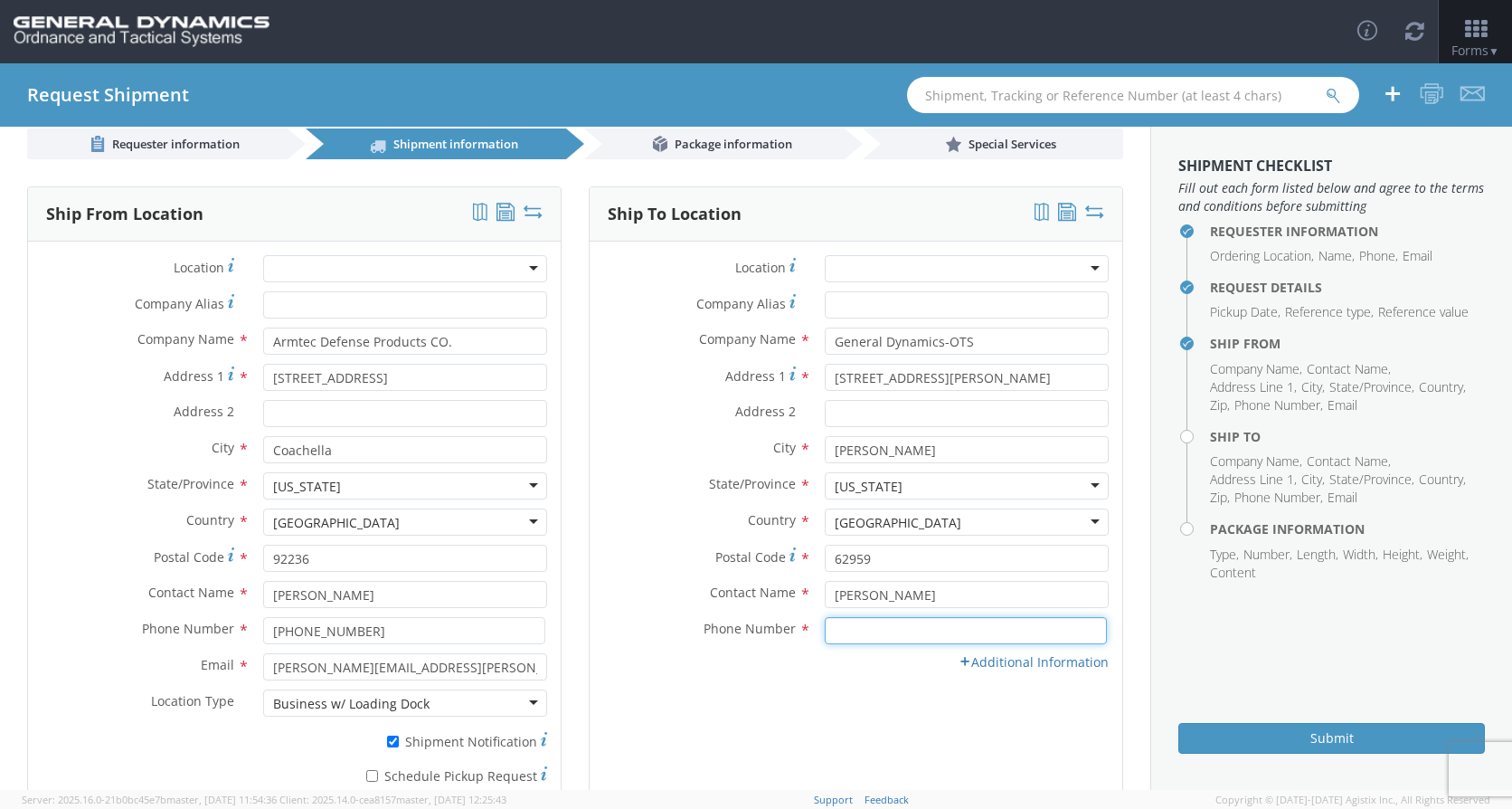
click at [869, 631] on input at bounding box center [966, 631] width 282 height 27
type input "[PHONE_NUMBER]"
click at [1017, 666] on link "Additional Information" at bounding box center [1033, 662] width 150 height 18
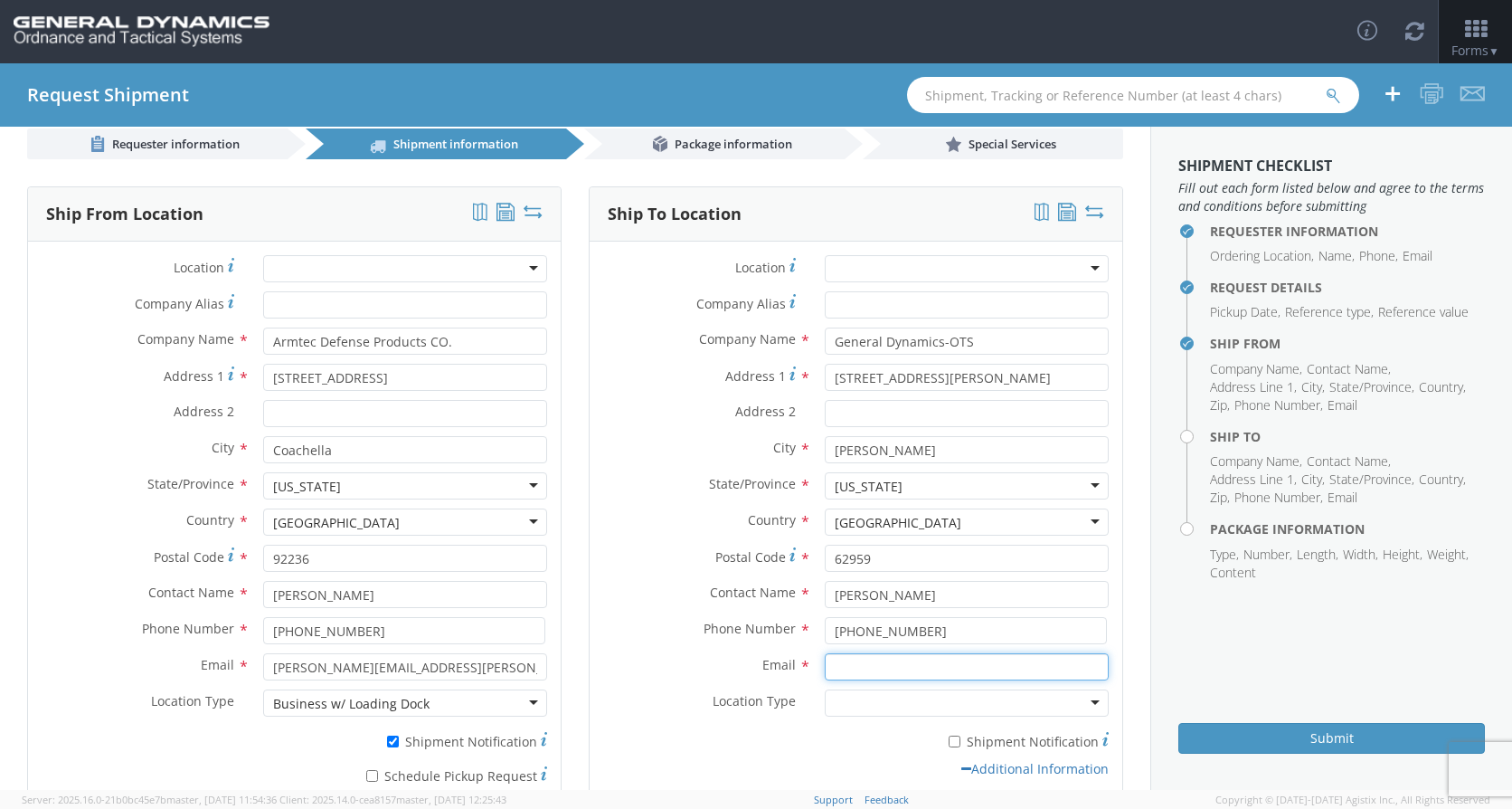
click at [849, 661] on input "Email *" at bounding box center [967, 667] width 284 height 27
type input "[PERSON_NAME][EMAIL_ADDRESS][DOMAIN_NAME]"
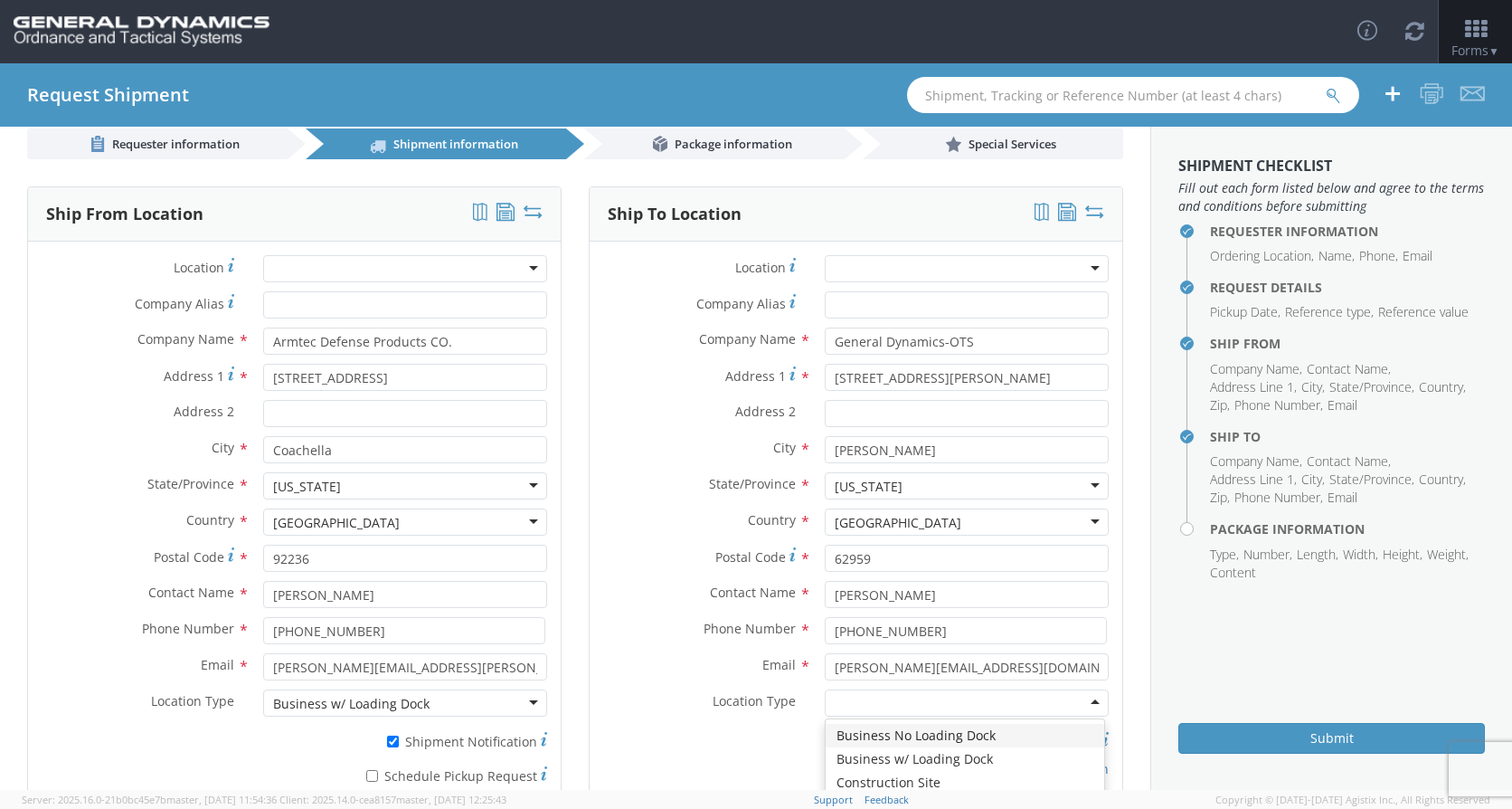
click at [933, 703] on div at bounding box center [967, 703] width 284 height 27
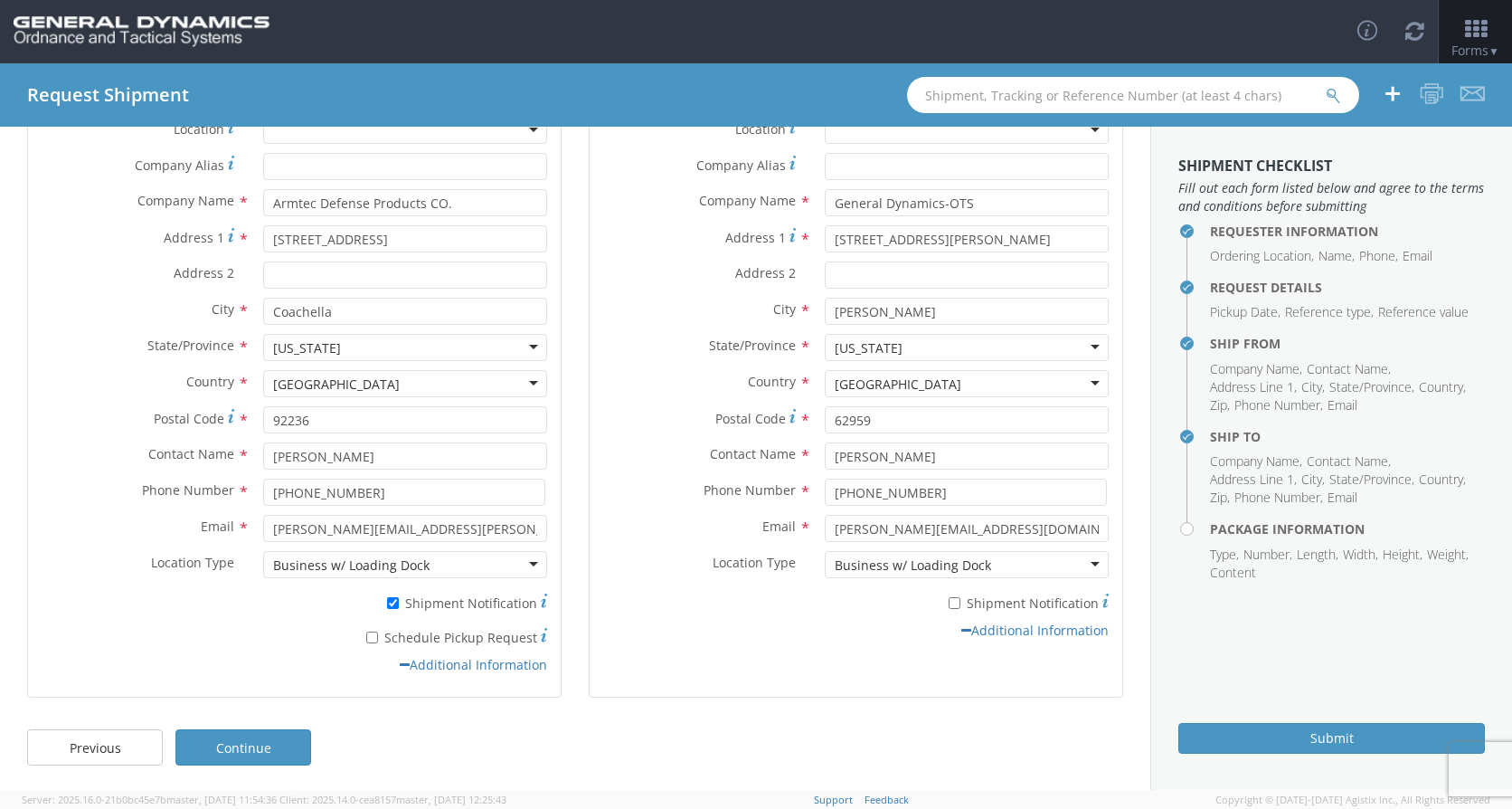
scroll to position [167, 0]
click at [294, 737] on link "Continue" at bounding box center [243, 744] width 136 height 36
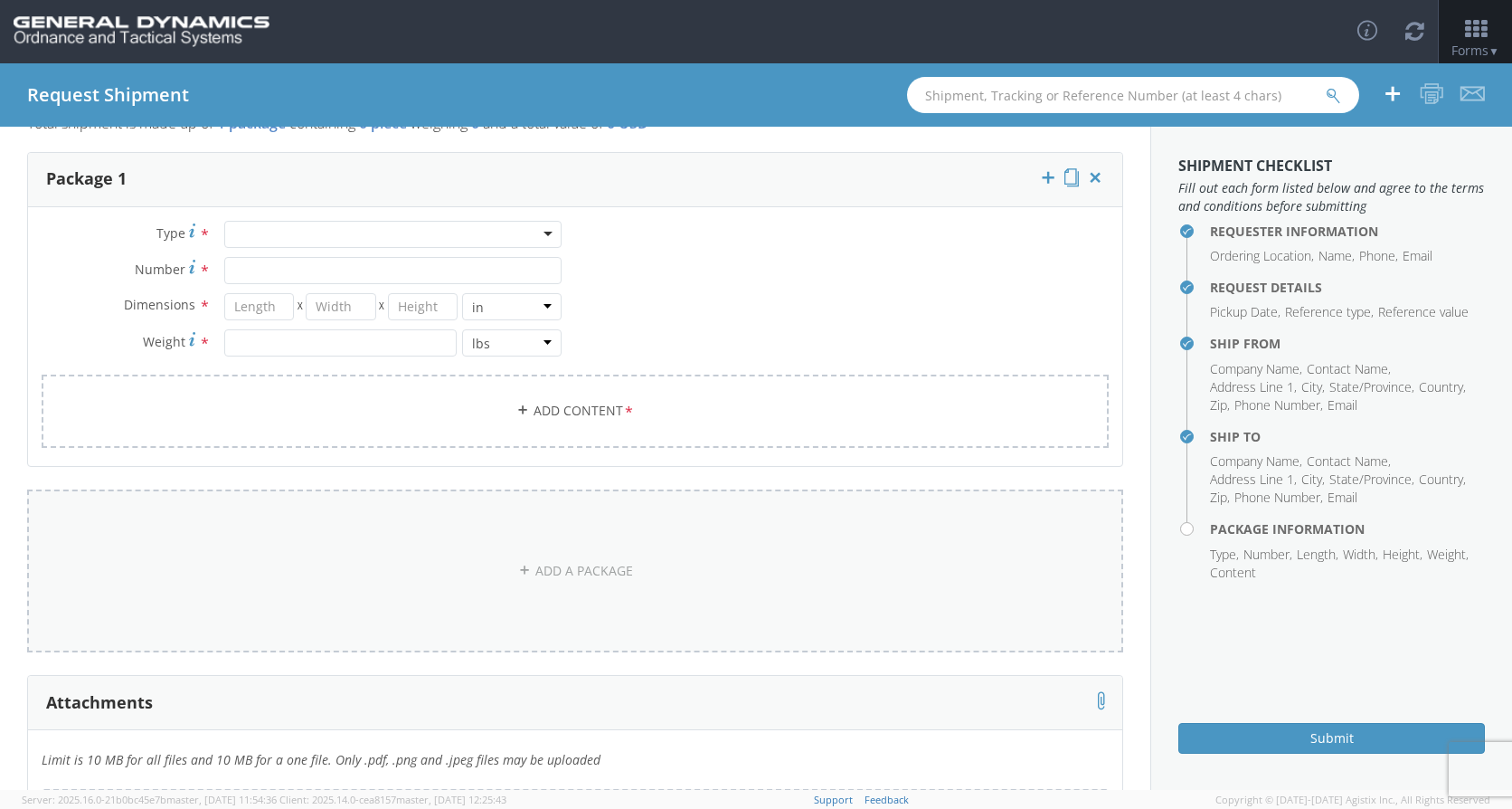
scroll to position [0, 0]
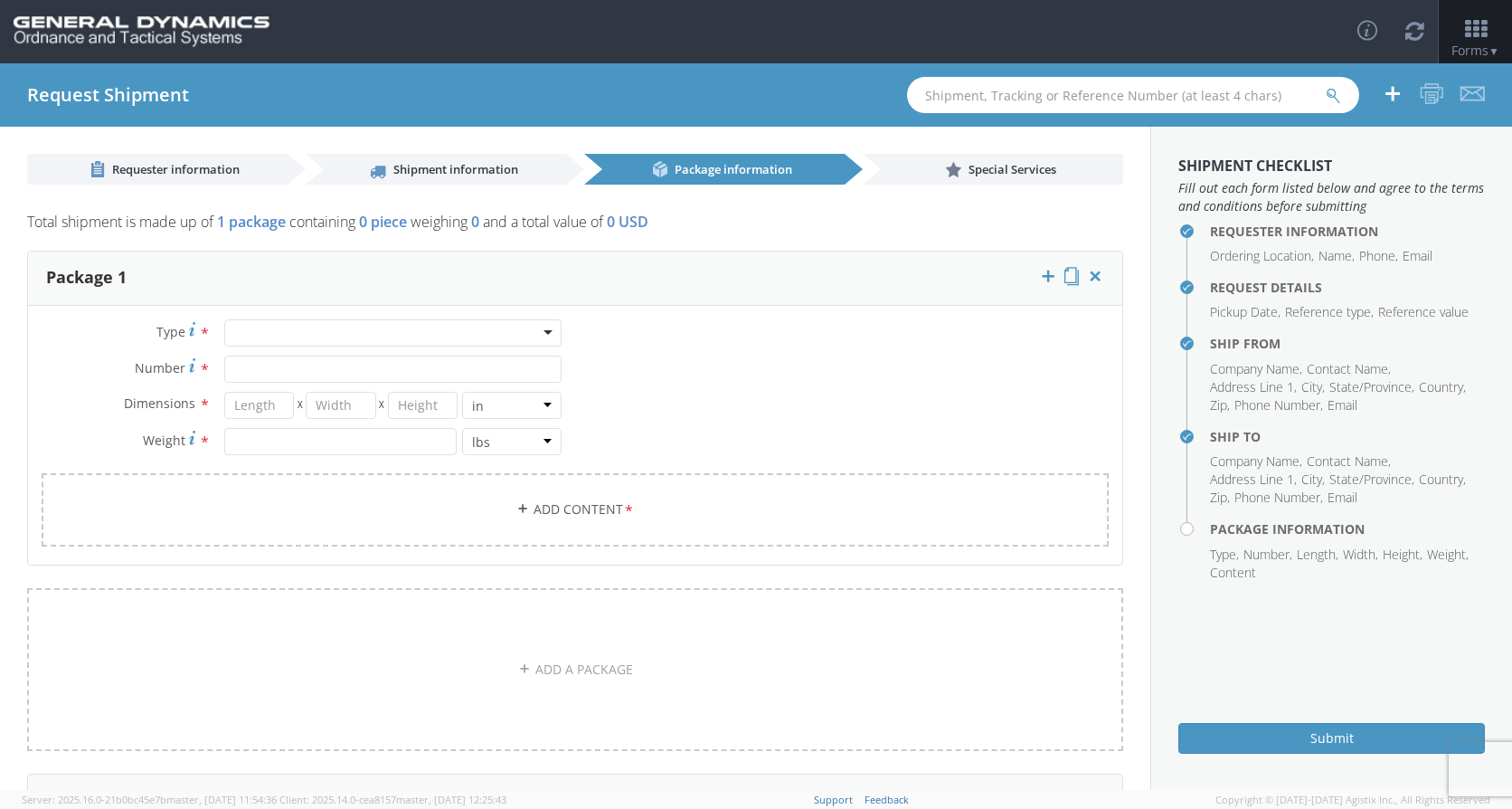
click at [542, 340] on div at bounding box center [393, 333] width 338 height 27
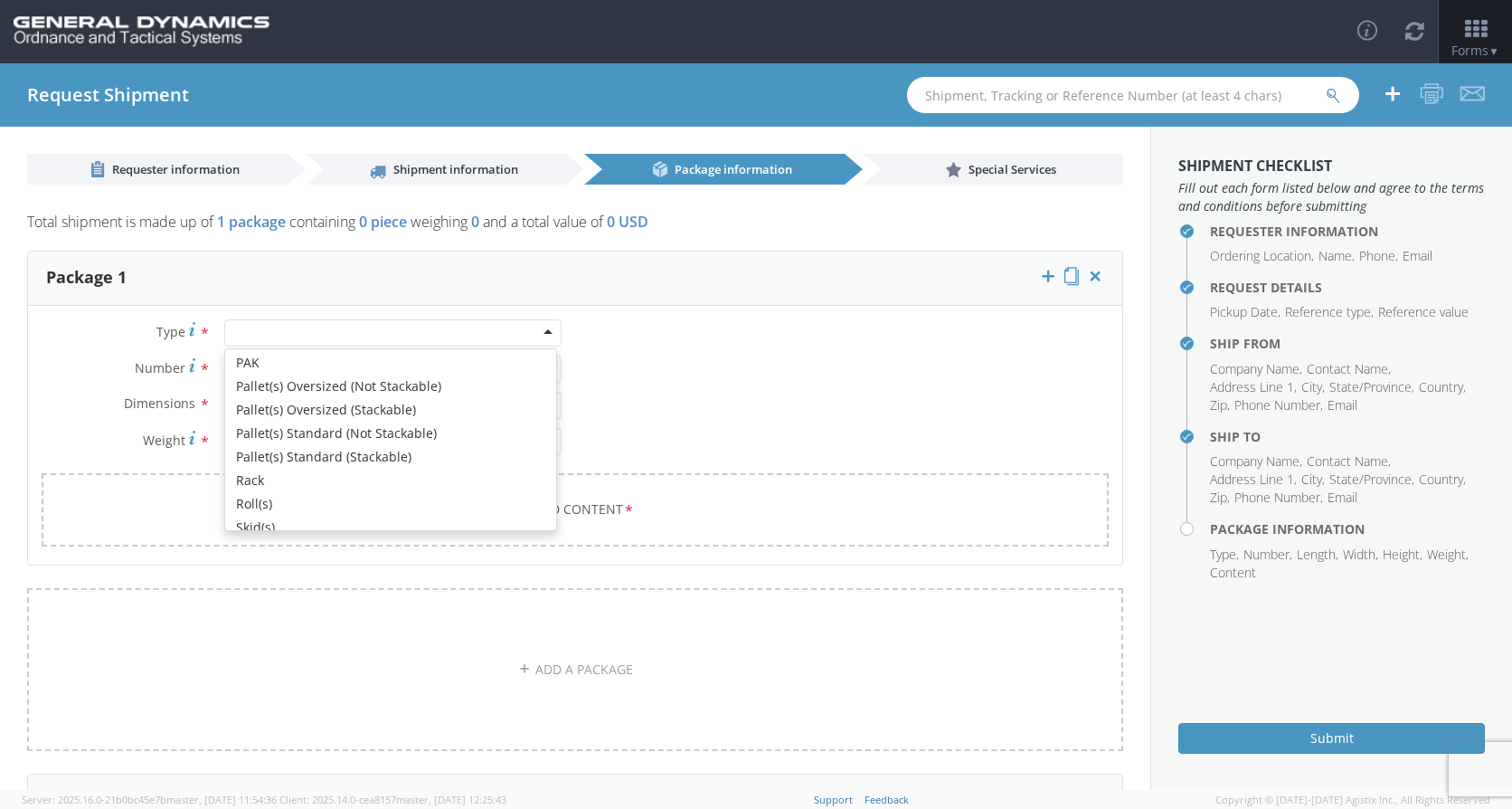
scroll to position [543, 0]
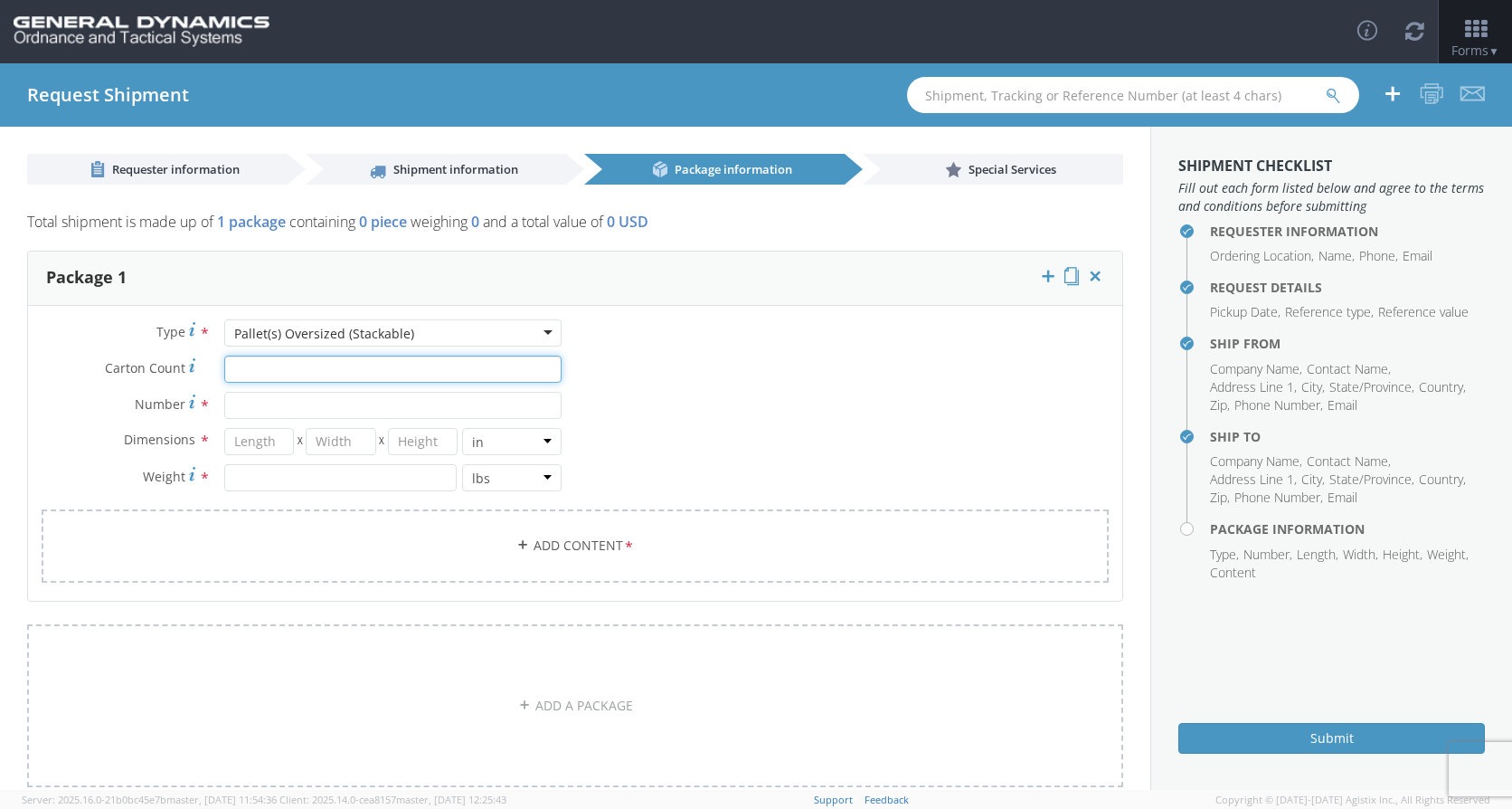
click at [297, 379] on input "Carton Count *" at bounding box center [393, 369] width 338 height 27
type input "160"
click at [267, 404] on input "Number *" at bounding box center [393, 405] width 338 height 27
type input "20"
click at [244, 440] on input "number" at bounding box center [260, 442] width 71 height 27
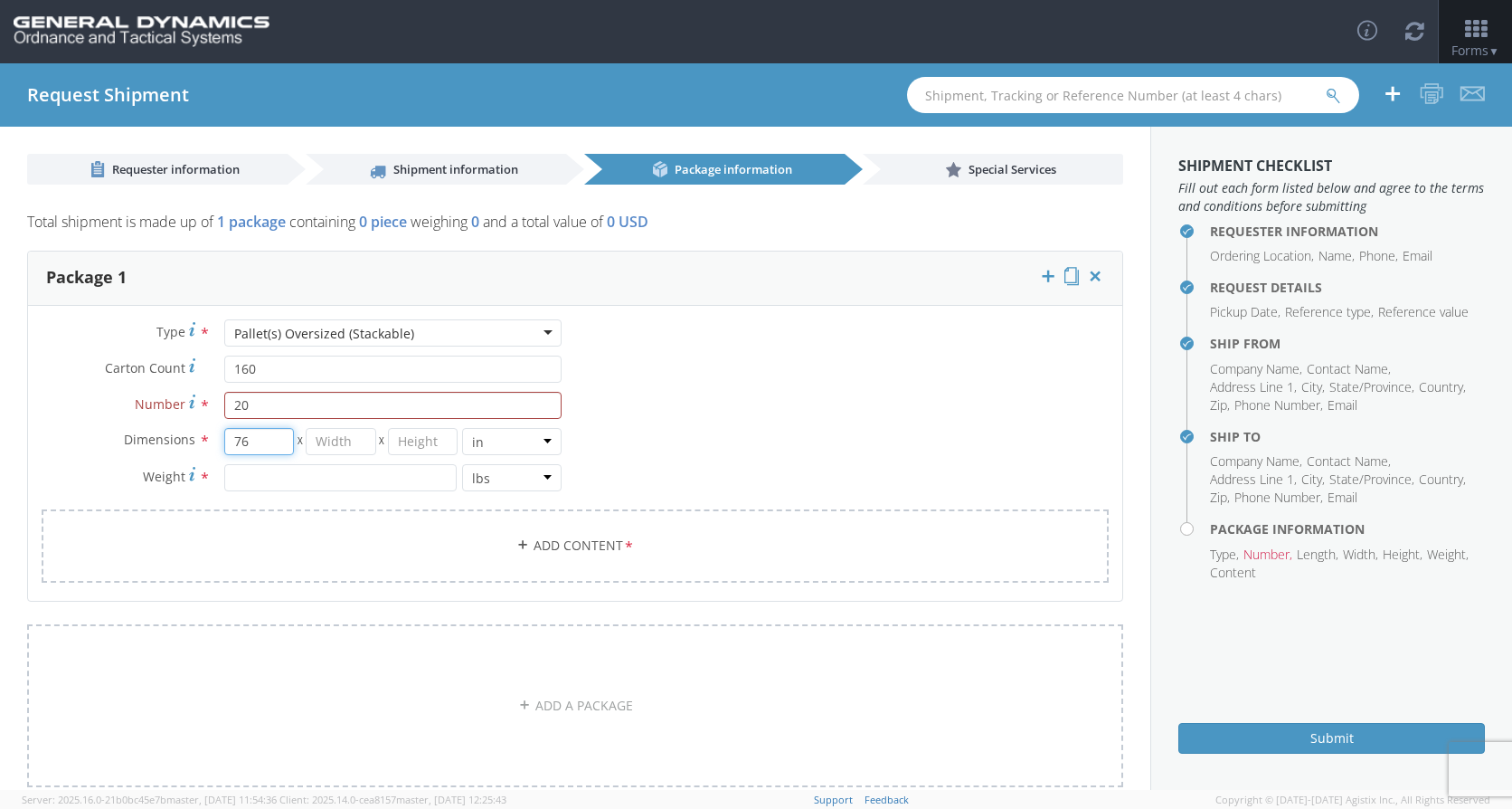
type input "76"
type input "51"
type input "50"
click at [260, 486] on input "number" at bounding box center [340, 478] width 232 height 27
type input "5950"
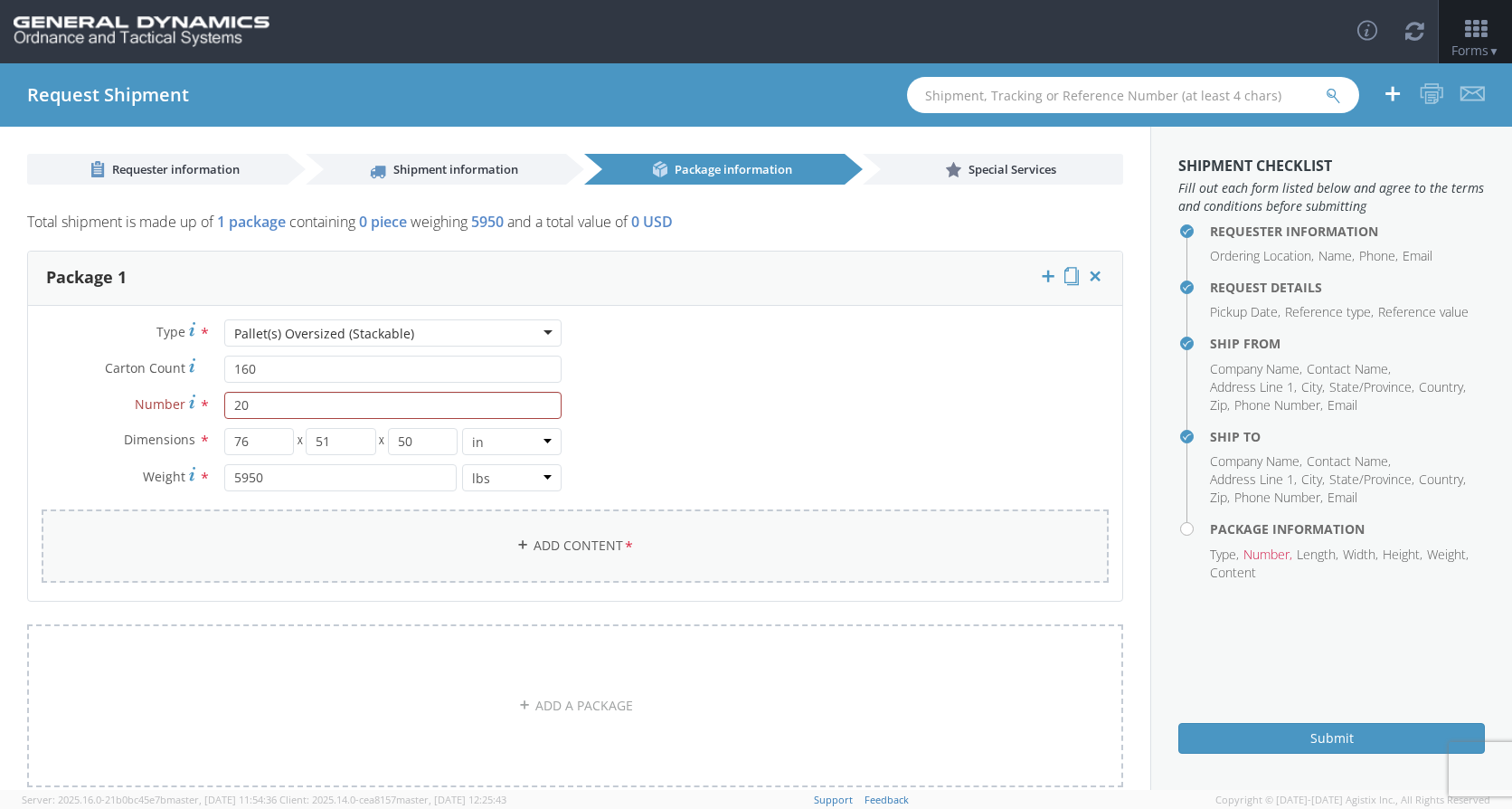
click at [532, 517] on link "Add Content *" at bounding box center [575, 546] width 1067 height 73
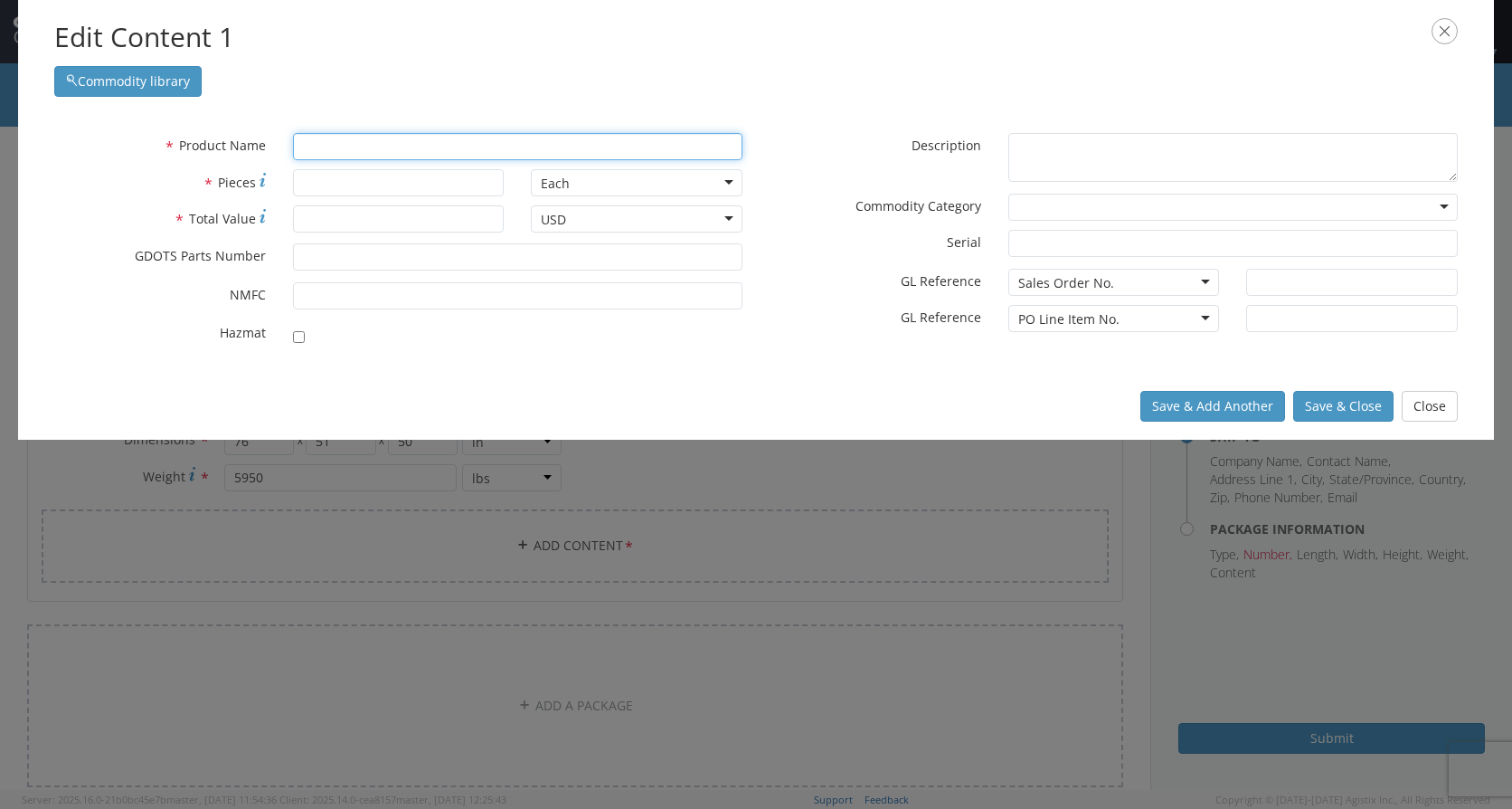
click at [396, 148] on input "text" at bounding box center [517, 147] width 449 height 27
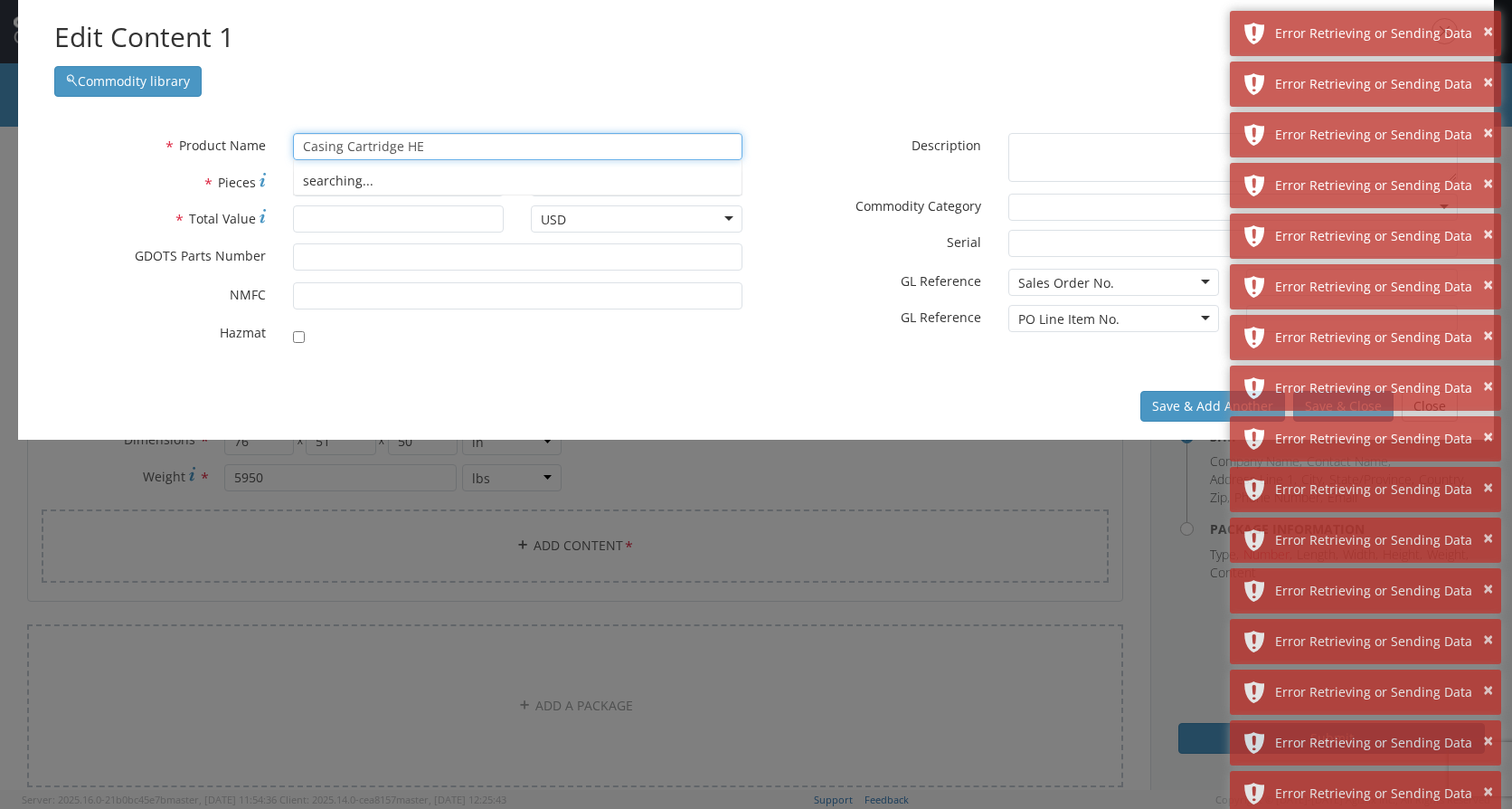
type input "Casing Cartridge HE"
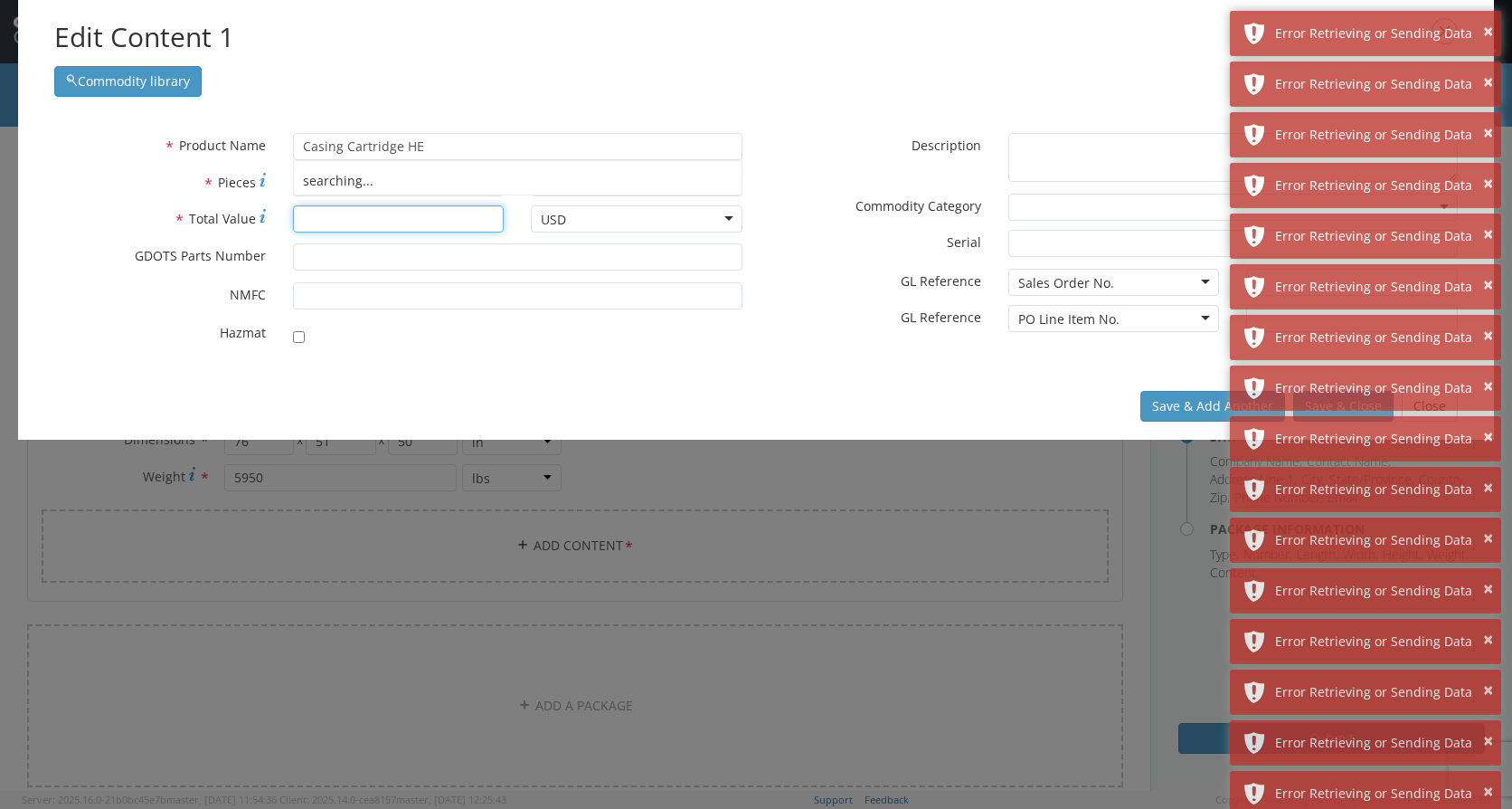
click at [368, 221] on input "* Total Value" at bounding box center [399, 219] width 212 height 27
click at [368, 185] on input "* Pieces" at bounding box center [399, 183] width 212 height 27
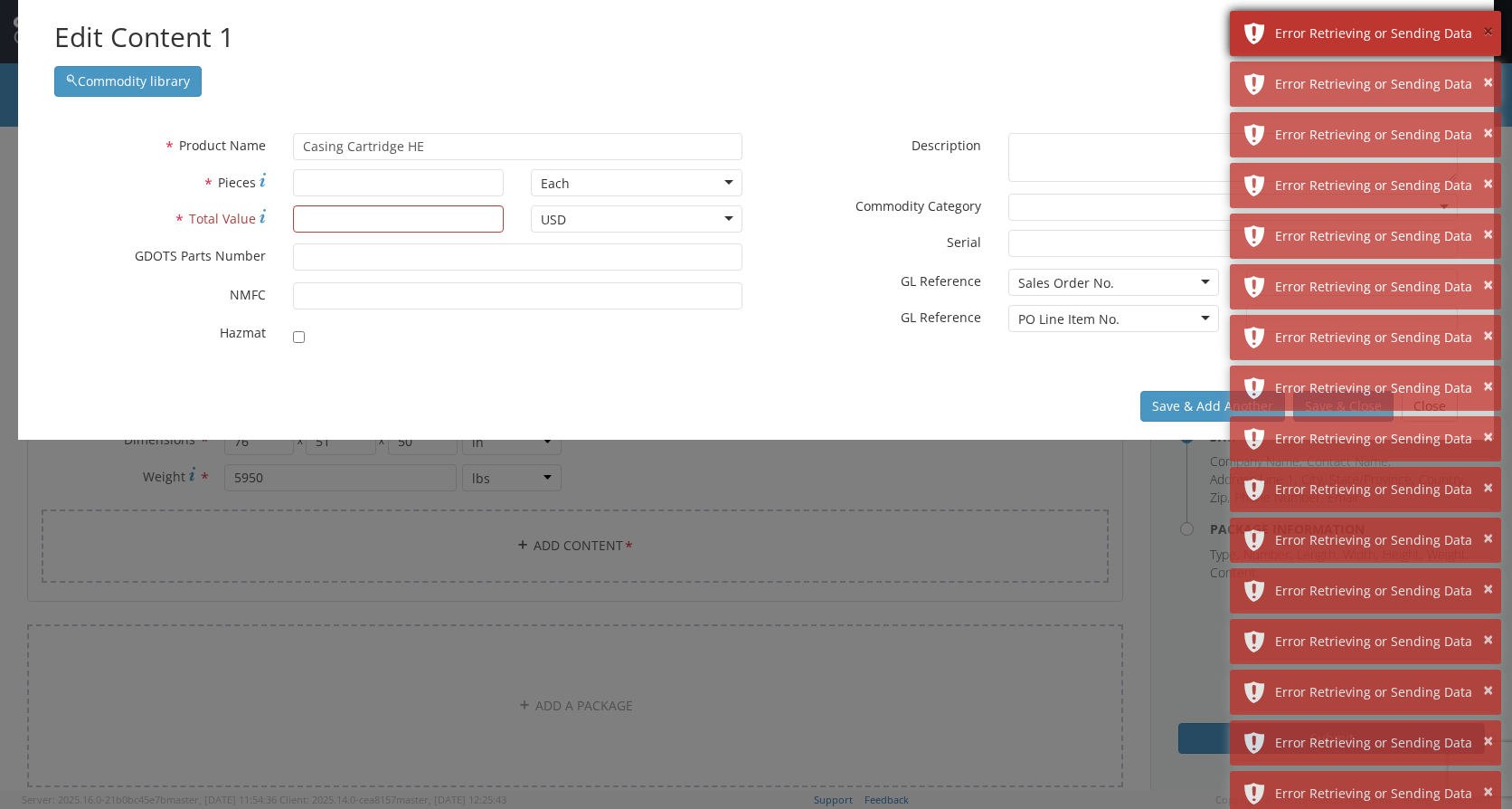
click at [1488, 30] on button "×" at bounding box center [1488, 31] width 10 height 26
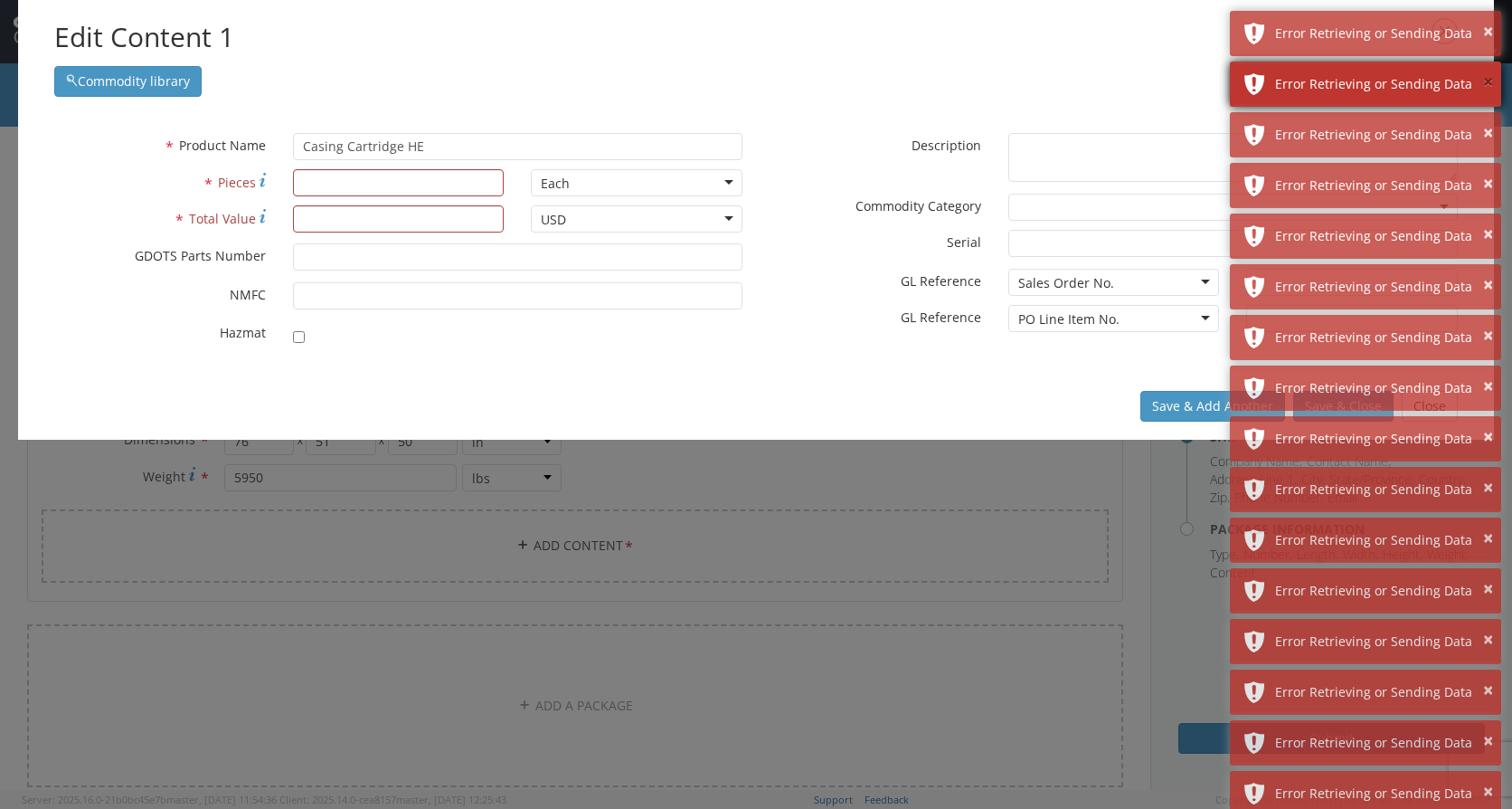
click at [1489, 84] on button "×" at bounding box center [1488, 82] width 10 height 26
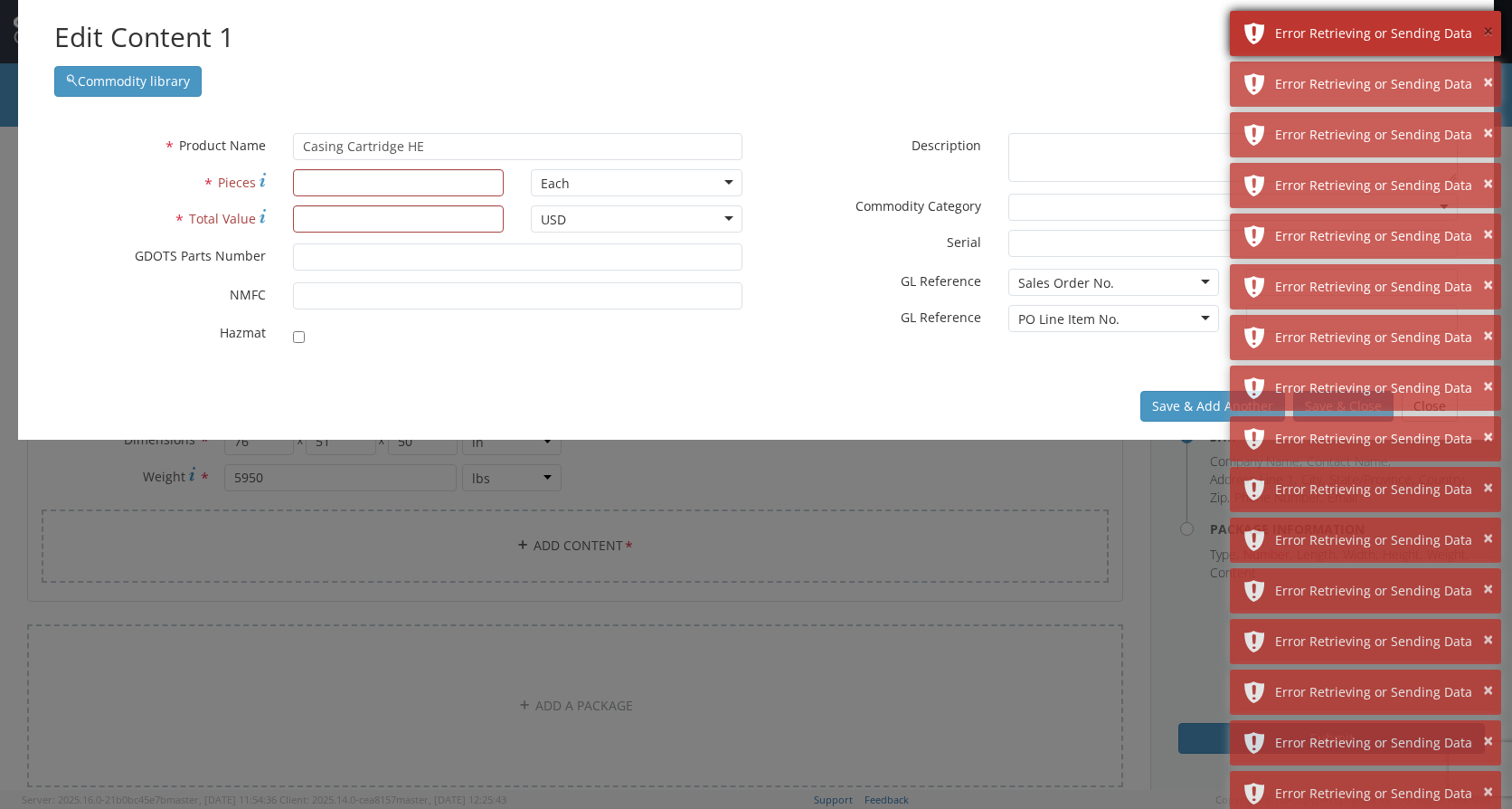
click at [1490, 31] on button "×" at bounding box center [1488, 31] width 10 height 26
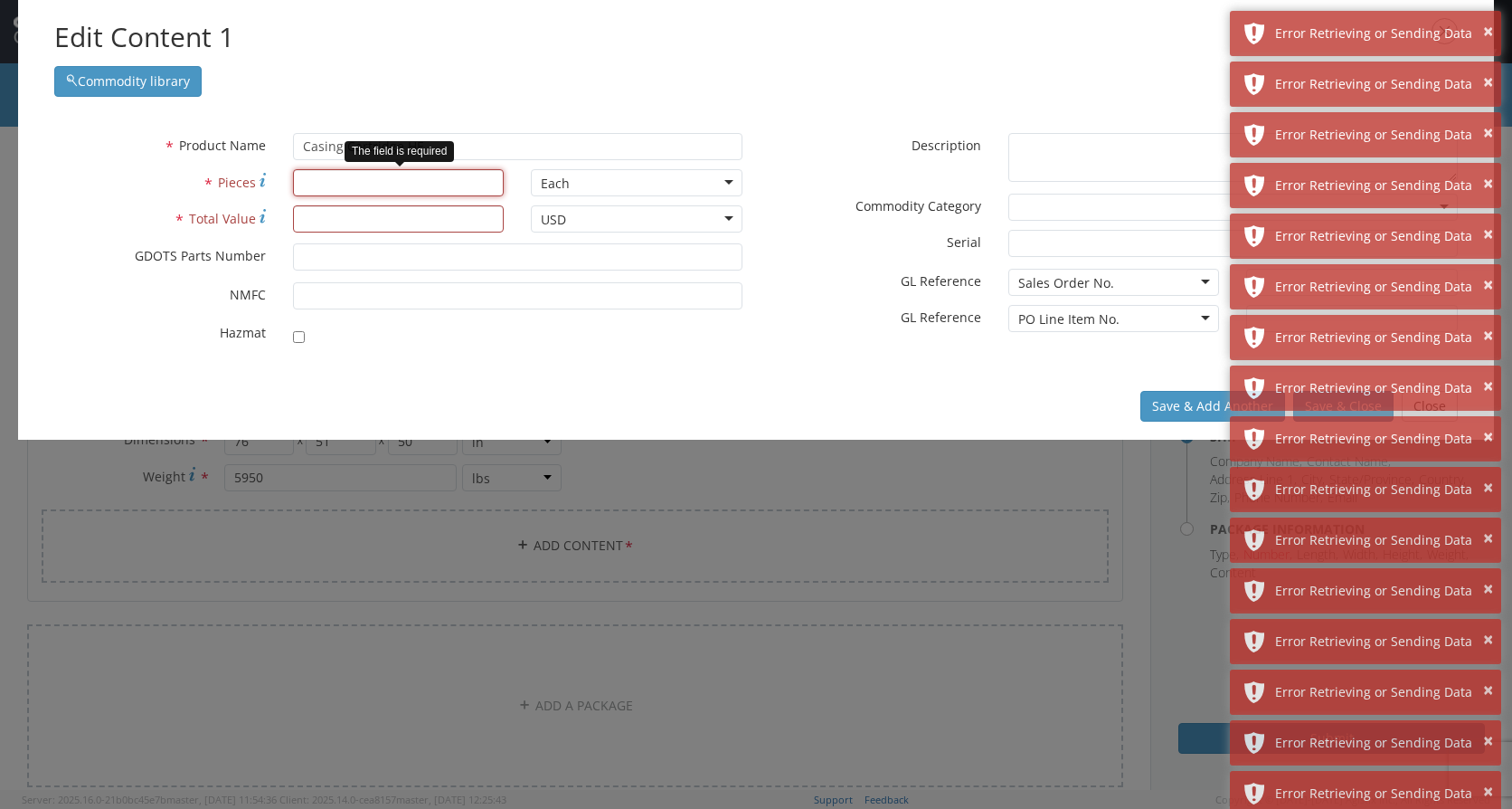
click at [358, 179] on input "* Pieces" at bounding box center [399, 183] width 212 height 27
click at [334, 189] on input "* Pieces" at bounding box center [399, 183] width 212 height 27
type input "3200"
click at [447, 219] on input "* Total Value" at bounding box center [399, 219] width 212 height 27
type input "1"
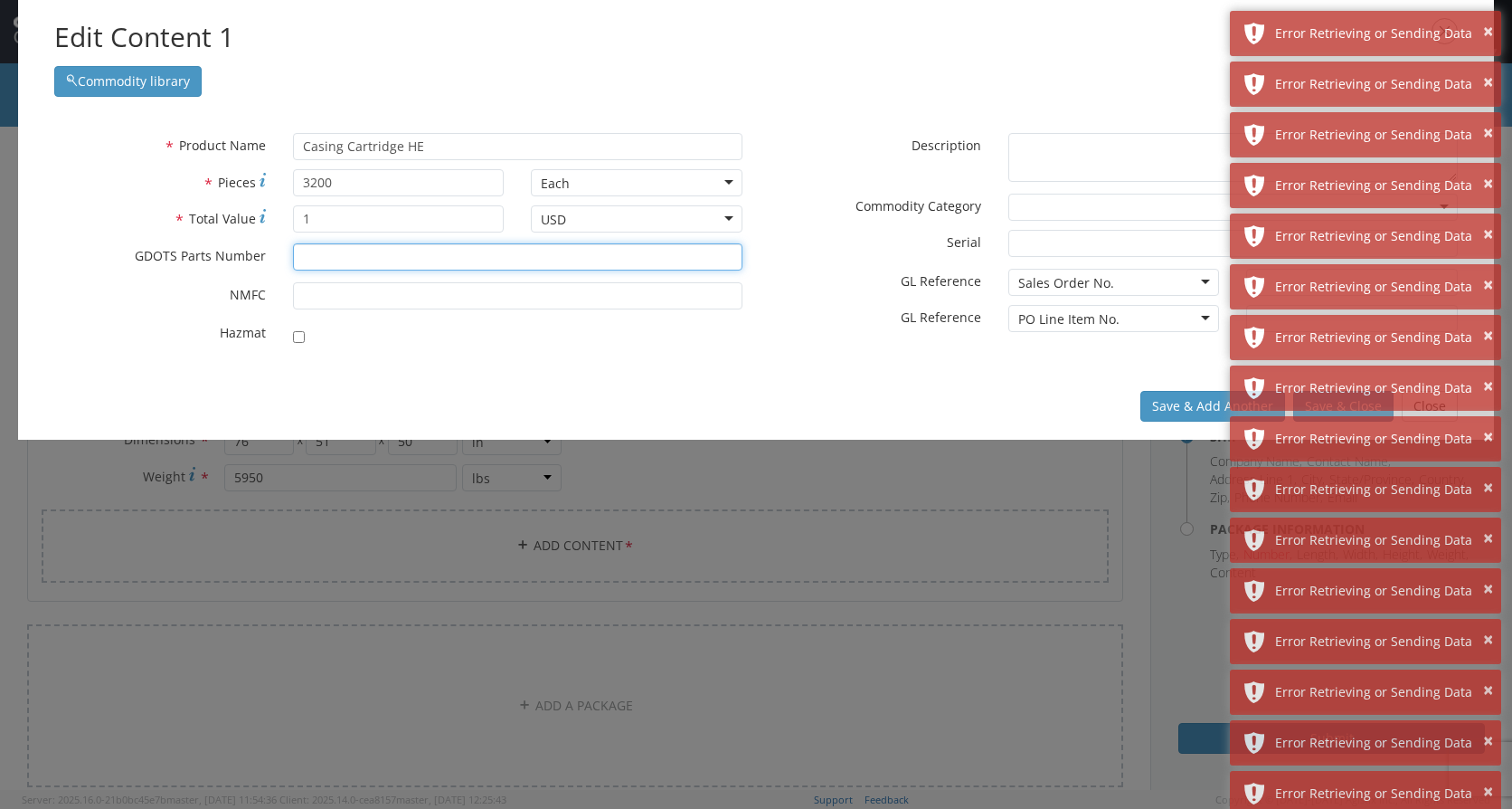
click at [440, 265] on input "* GDOTS Parts Number" at bounding box center [517, 257] width 449 height 27
type input "12944287"
click at [301, 338] on input "checkbox" at bounding box center [299, 337] width 12 height 12
checkbox input "true"
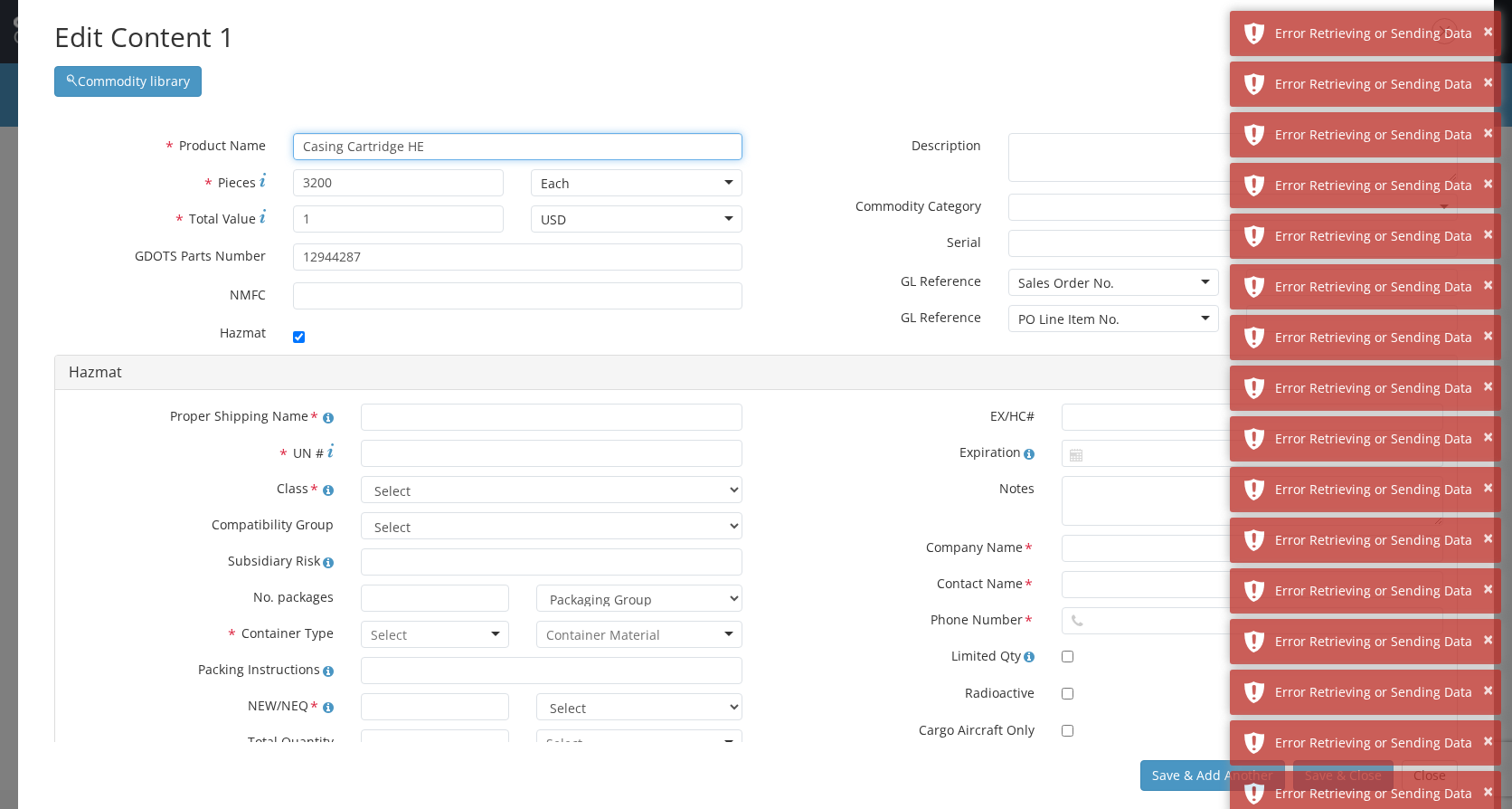
drag, startPoint x: 475, startPoint y: 148, endPoint x: 289, endPoint y: 152, distance: 186.0
click at [289, 152] on div "Casing Cartridge HE searching..." at bounding box center [517, 147] width 477 height 27
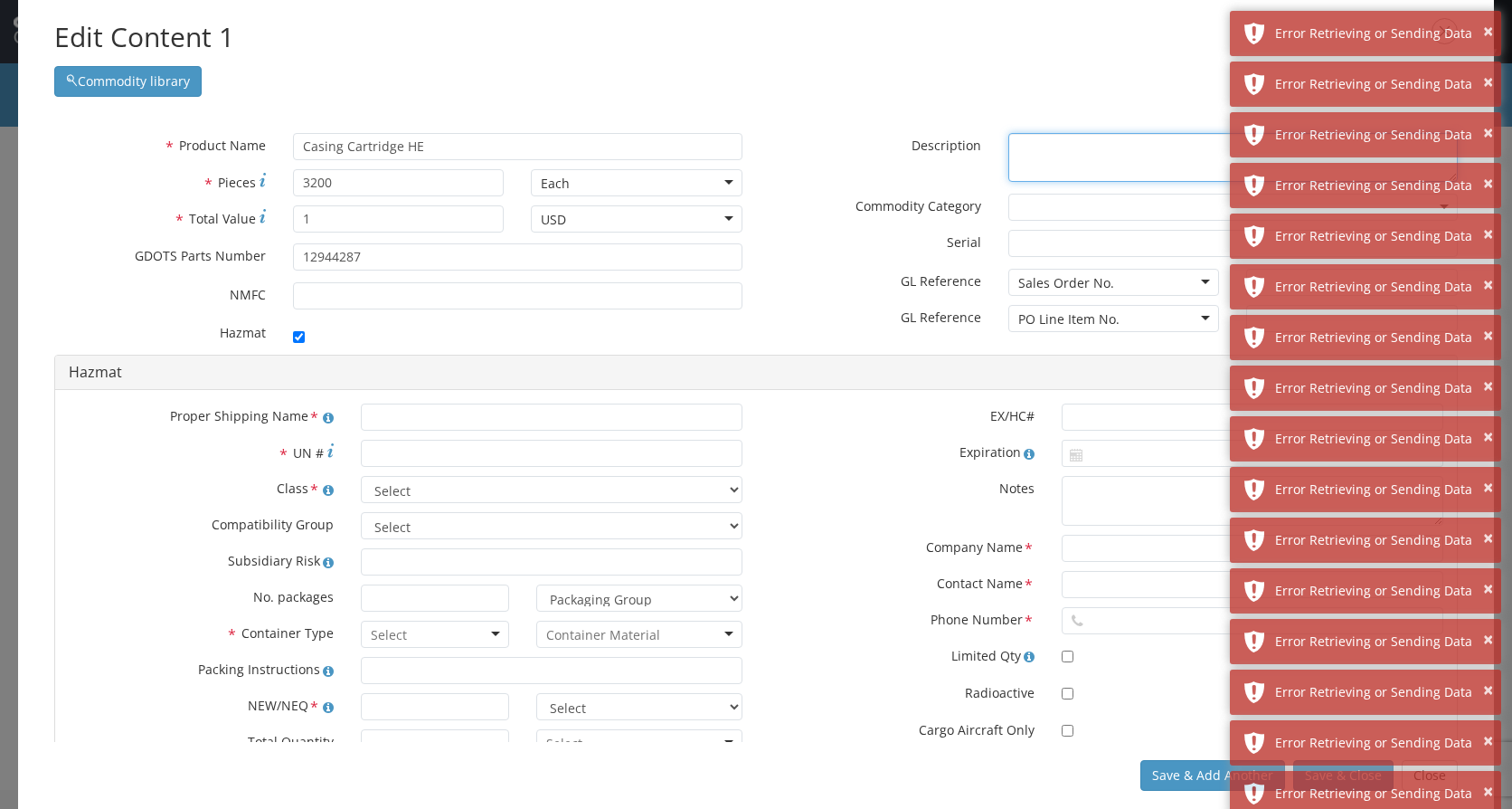
click at [1050, 170] on textarea "* Description" at bounding box center [1233, 158] width 449 height 50
paste textarea "Casing Cartridge HE"
type textarea "Casing Cartridge HE"
drag, startPoint x: 809, startPoint y: 436, endPoint x: 809, endPoint y: 408, distance: 28.0
click at [809, 408] on div "EX/HC# Expiration Notes Company Name * Contact Name * Phone Number * Limited Qt…" at bounding box center [1107, 597] width 701 height 388
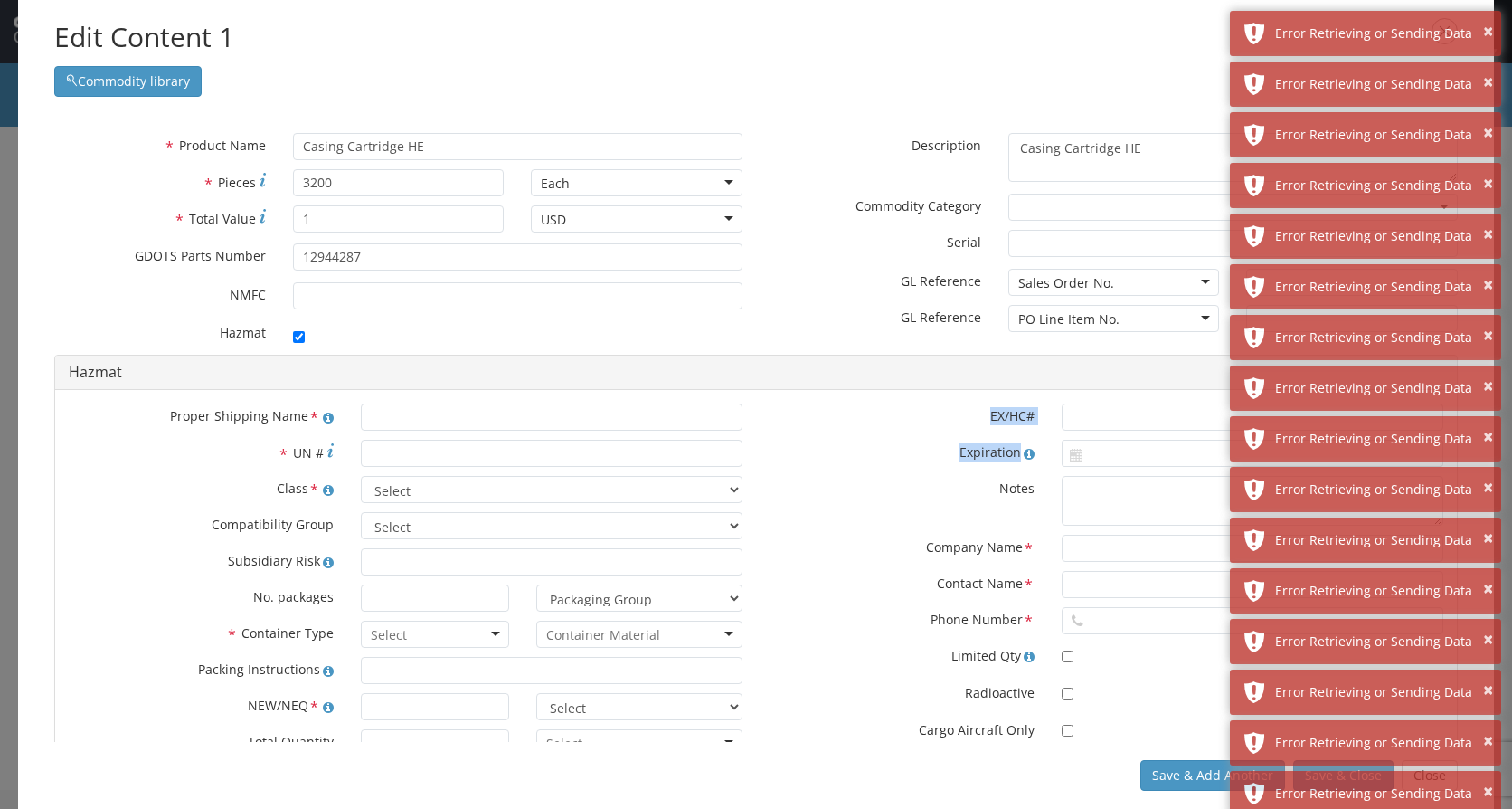
drag, startPoint x: 809, startPoint y: 408, endPoint x: 859, endPoint y: 407, distance: 50.0
click at [859, 407] on label "EX/HC#" at bounding box center [902, 414] width 292 height 22
click at [858, 487] on label "Notes" at bounding box center [902, 487] width 292 height 22
click at [863, 481] on label "Notes" at bounding box center [902, 487] width 292 height 22
